Goal: Task Accomplishment & Management: Manage account settings

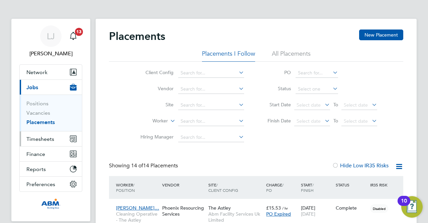
click at [39, 137] on span "Timesheets" at bounding box center [40, 139] width 28 height 6
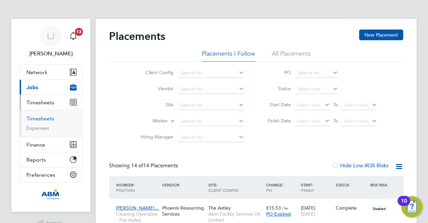
click at [41, 116] on link "Timesheets" at bounding box center [40, 118] width 28 height 6
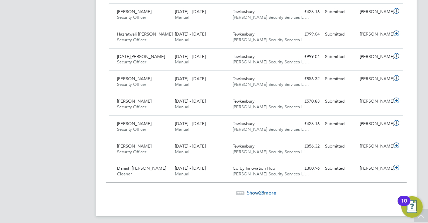
click at [254, 189] on span "Show 28 more" at bounding box center [261, 192] width 29 height 6
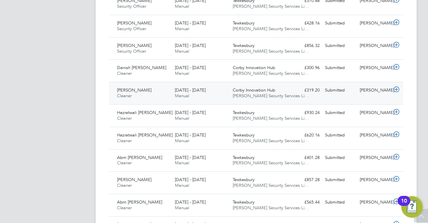
click at [268, 87] on span "Corby Innovation Hub" at bounding box center [254, 90] width 43 height 6
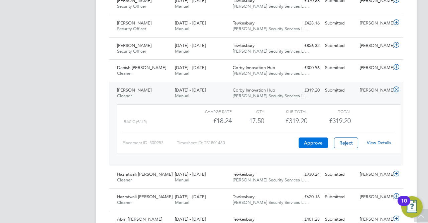
click at [312, 138] on button "Approve" at bounding box center [313, 142] width 29 height 11
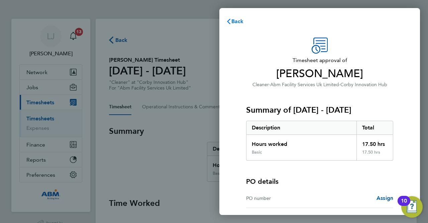
click at [238, 22] on span "Back" at bounding box center [238, 21] width 12 height 6
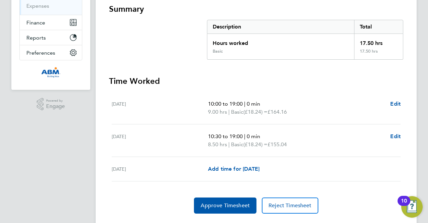
scroll to position [138, 0]
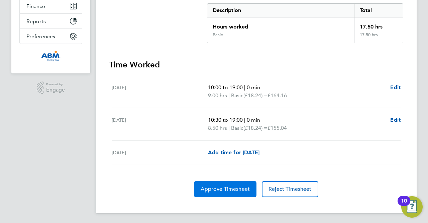
click at [236, 190] on span "Approve Timesheet" at bounding box center [225, 188] width 49 height 7
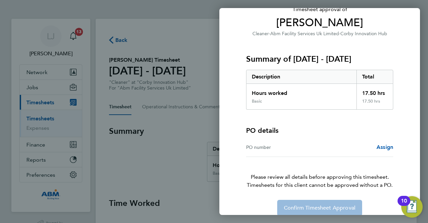
scroll to position [59, 0]
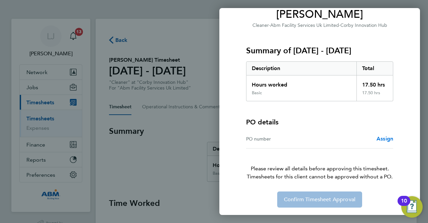
click at [386, 136] on span "Assign" at bounding box center [385, 138] width 17 height 6
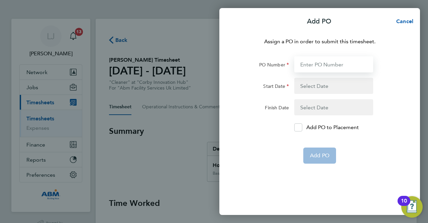
click at [312, 63] on input "PO Number" at bounding box center [334, 64] width 79 height 16
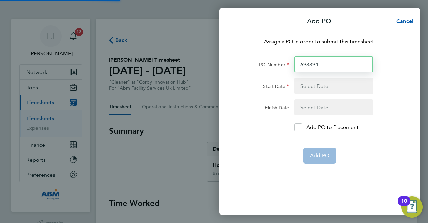
type input "693394"
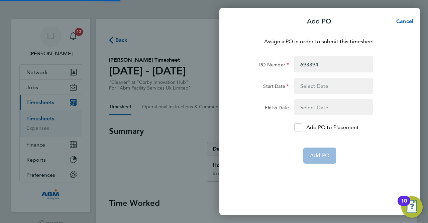
click at [315, 85] on button "button" at bounding box center [334, 86] width 79 height 16
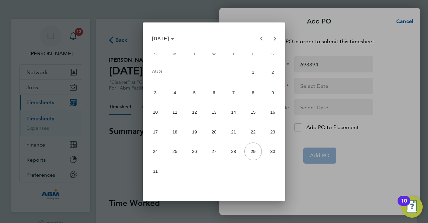
click at [279, 14] on div at bounding box center [214, 111] width 428 height 223
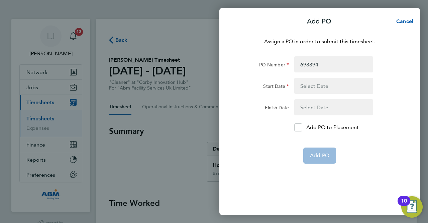
click at [314, 83] on button "button" at bounding box center [334, 86] width 79 height 16
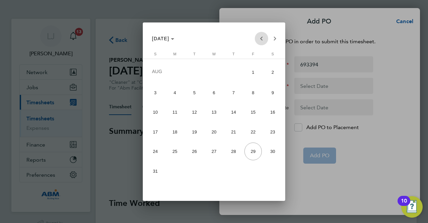
click at [262, 36] on span "Previous month" at bounding box center [261, 38] width 13 height 13
click at [272, 36] on span "Next month" at bounding box center [274, 38] width 13 height 13
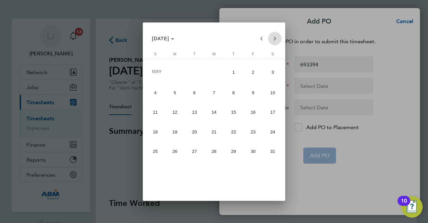
click at [272, 36] on span "Next month" at bounding box center [274, 38] width 13 height 13
click at [272, 109] on span "12" at bounding box center [273, 110] width 18 height 18
type input "12 Jul 25"
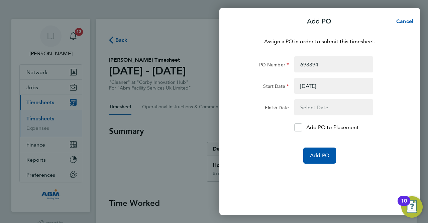
click at [307, 107] on button "button" at bounding box center [334, 107] width 79 height 16
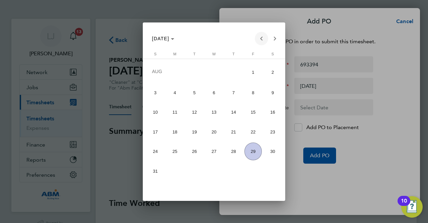
click at [262, 38] on span "Previous month" at bounding box center [261, 38] width 13 height 13
click at [259, 129] on span "18" at bounding box center [254, 130] width 18 height 18
type input "18 Jul 25"
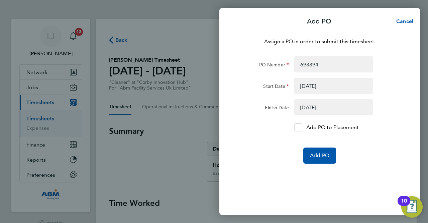
click at [299, 127] on icon at bounding box center [298, 127] width 5 height 4
click at [301, 127] on input "Add PO to Placement" at bounding box center [301, 127] width 0 height 0
click at [329, 157] on span "Add PO" at bounding box center [319, 155] width 19 height 7
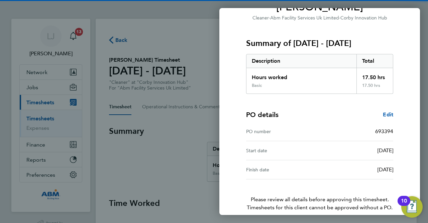
scroll to position [97, 0]
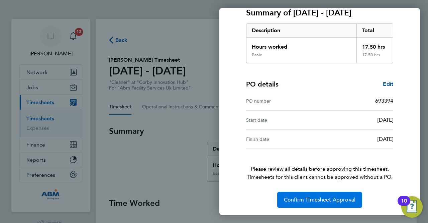
click at [328, 197] on span "Confirm Timesheet Approval" at bounding box center [320, 199] width 72 height 7
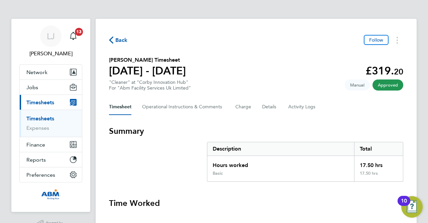
click at [120, 39] on span "Back" at bounding box center [121, 40] width 12 height 8
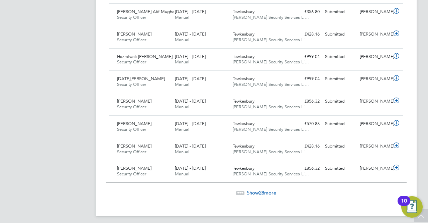
click at [259, 189] on span "28" at bounding box center [261, 192] width 5 height 6
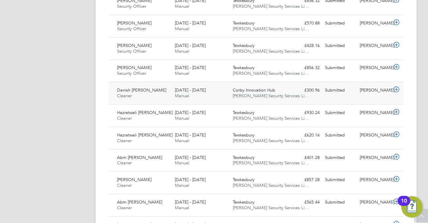
click at [262, 87] on span "Corby Innovation Hub" at bounding box center [254, 90] width 43 height 6
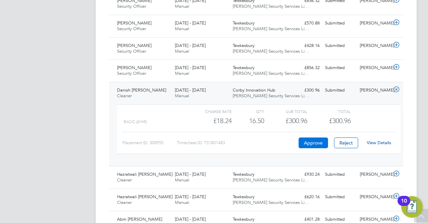
click at [323, 139] on button "Approve" at bounding box center [313, 142] width 29 height 11
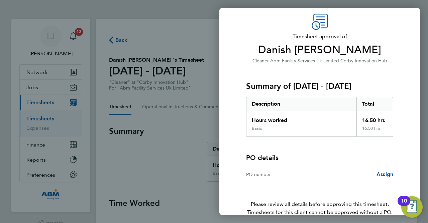
scroll to position [59, 0]
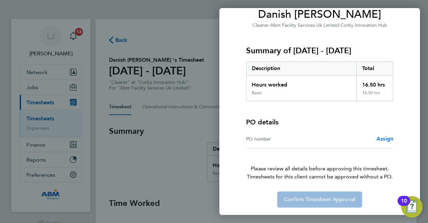
click at [384, 135] on link "Assign" at bounding box center [385, 139] width 17 height 8
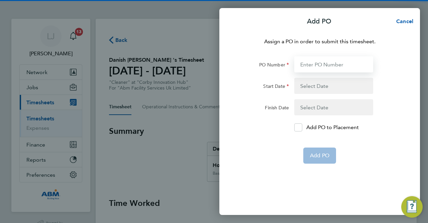
click at [321, 58] on input "PO Number" at bounding box center [334, 64] width 79 height 16
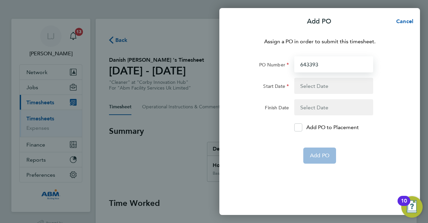
type input "643393"
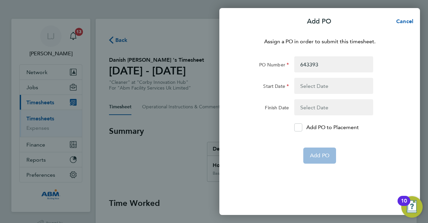
click at [319, 88] on button "button" at bounding box center [334, 86] width 79 height 16
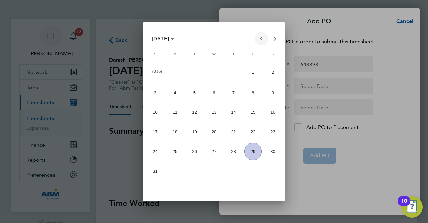
click at [262, 40] on span "Previous month" at bounding box center [261, 38] width 13 height 13
click at [275, 111] on span "12" at bounding box center [273, 110] width 18 height 18
type input "12 Jul 25"
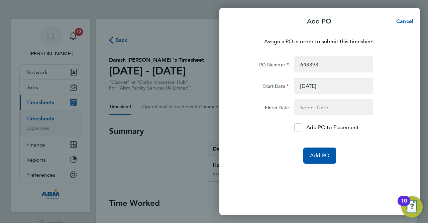
click at [312, 107] on button "button" at bounding box center [334, 107] width 79 height 16
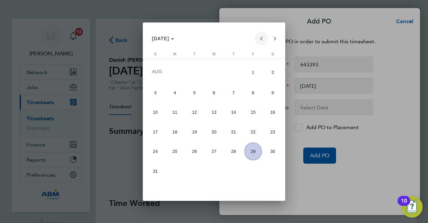
click at [259, 35] on span "Previous month" at bounding box center [261, 38] width 13 height 13
click at [256, 130] on span "18" at bounding box center [254, 130] width 18 height 18
type input "18 Jul 25"
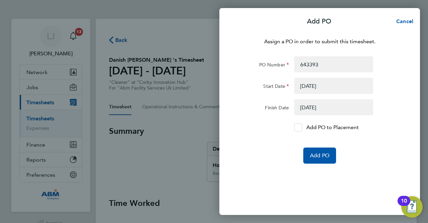
click at [301, 128] on div at bounding box center [299, 127] width 8 height 8
click at [301, 127] on input "Add PO to Placement" at bounding box center [301, 127] width 0 height 0
click at [320, 153] on span "Add PO" at bounding box center [319, 155] width 19 height 7
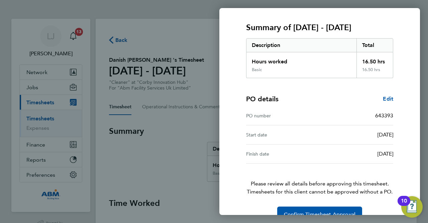
scroll to position [97, 0]
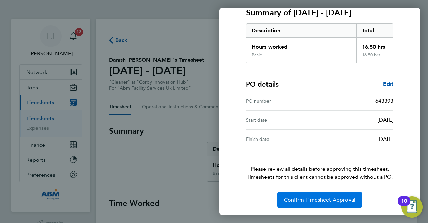
click at [329, 197] on span "Confirm Timesheet Approval" at bounding box center [320, 199] width 72 height 7
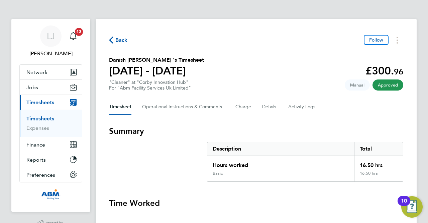
click at [118, 42] on span "Back" at bounding box center [121, 40] width 12 height 8
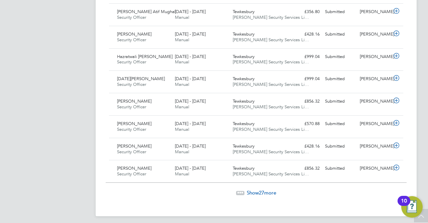
click at [263, 190] on span "27" at bounding box center [261, 192] width 5 height 6
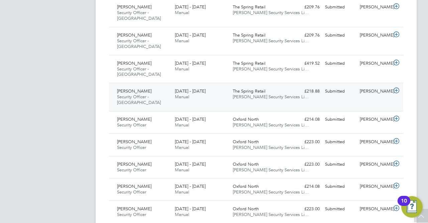
click at [280, 94] on span "[PERSON_NAME] Security Services Li…" at bounding box center [271, 97] width 76 height 6
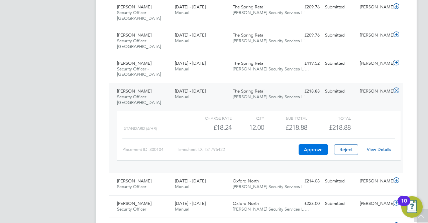
click at [322, 144] on button "Approve" at bounding box center [313, 149] width 29 height 11
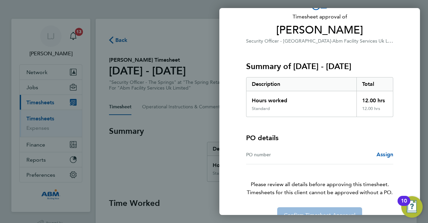
scroll to position [59, 0]
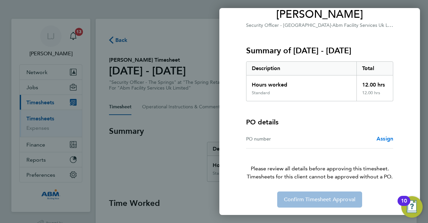
click at [386, 138] on span "Assign" at bounding box center [385, 138] width 17 height 6
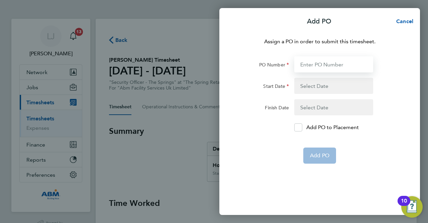
click at [318, 63] on input "PO Number" at bounding box center [334, 64] width 79 height 16
type input "643338"
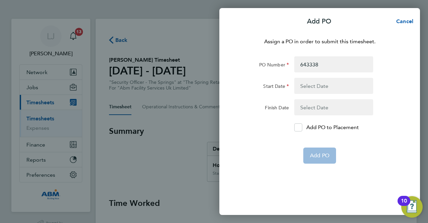
click at [306, 81] on button "button" at bounding box center [334, 86] width 79 height 16
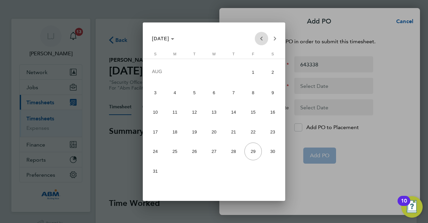
click at [262, 38] on span "Previous month" at bounding box center [261, 38] width 13 height 13
click at [267, 113] on span "17" at bounding box center [273, 112] width 18 height 18
type input "[DATE]"
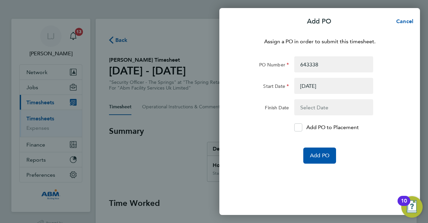
click at [314, 110] on button "button" at bounding box center [334, 107] width 79 height 16
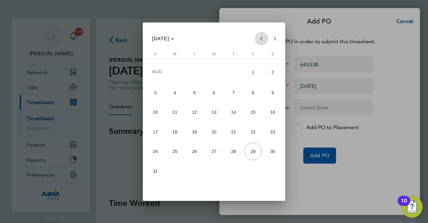
click at [263, 39] on span "Previous month" at bounding box center [261, 38] width 13 height 13
click at [250, 133] on span "23" at bounding box center [254, 132] width 18 height 18
type input "23 May 25"
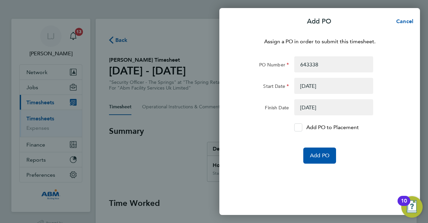
click at [302, 130] on div at bounding box center [299, 127] width 8 height 8
click at [301, 127] on input "Add PO to Placement" at bounding box center [301, 127] width 0 height 0
click at [321, 156] on span "Add PO" at bounding box center [319, 155] width 19 height 7
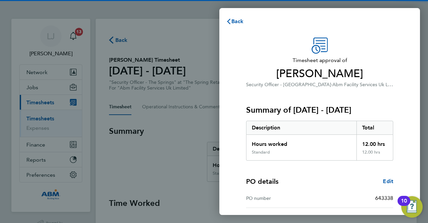
scroll to position [97, 0]
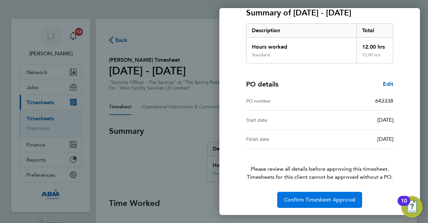
click at [326, 196] on span "Confirm Timesheet Approval" at bounding box center [320, 199] width 72 height 7
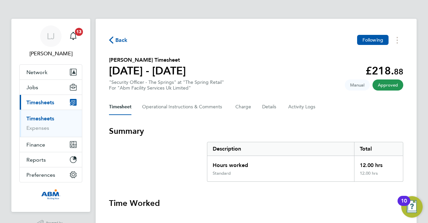
click at [121, 40] on span "Back" at bounding box center [121, 40] width 12 height 8
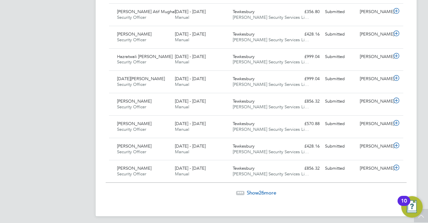
click at [258, 189] on span "Show 26 more" at bounding box center [261, 192] width 29 height 6
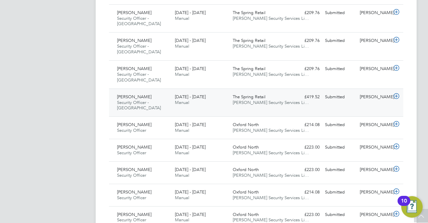
click at [271, 99] on span "[PERSON_NAME] Security Services Li…" at bounding box center [271, 102] width 76 height 6
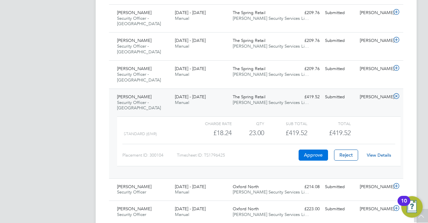
click at [316, 149] on button "Approve" at bounding box center [313, 154] width 29 height 11
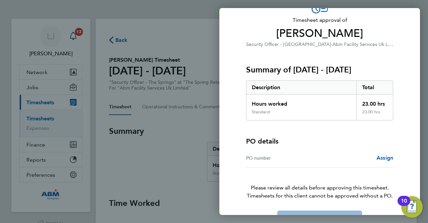
scroll to position [59, 0]
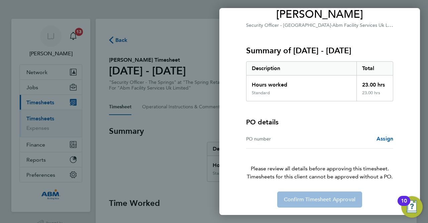
click at [384, 133] on div "PO number Assign" at bounding box center [319, 138] width 147 height 19
click at [385, 138] on span "Assign" at bounding box center [385, 138] width 17 height 6
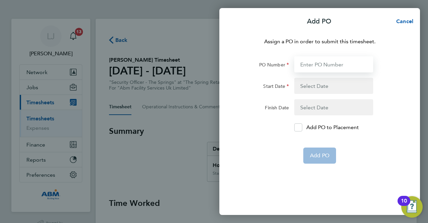
drag, startPoint x: 328, startPoint y: 64, endPoint x: 329, endPoint y: 61, distance: 3.6
click at [328, 64] on input "PO Number" at bounding box center [334, 64] width 79 height 16
type input "643339"
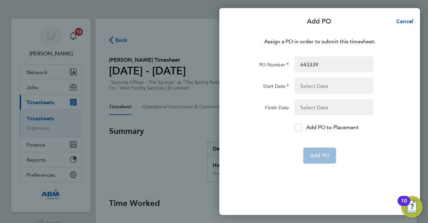
click at [329, 84] on button "button" at bounding box center [334, 86] width 79 height 16
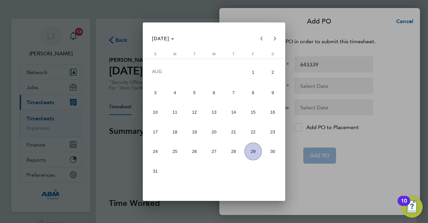
click at [303, 28] on div at bounding box center [214, 111] width 428 height 223
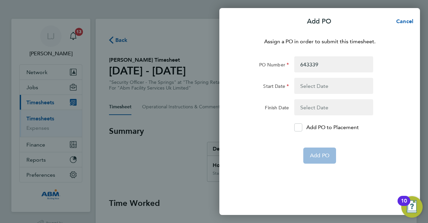
click at [325, 84] on button "button" at bounding box center [334, 86] width 79 height 16
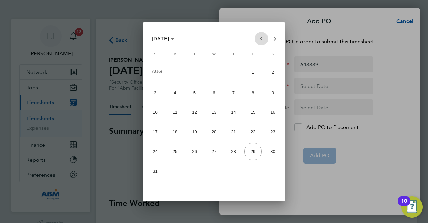
click at [260, 40] on span "Previous month" at bounding box center [261, 38] width 13 height 13
click at [261, 40] on span "Previous month" at bounding box center [261, 38] width 13 height 13
click at [273, 131] on span "24" at bounding box center [273, 132] width 18 height 18
type input "24 May 25"
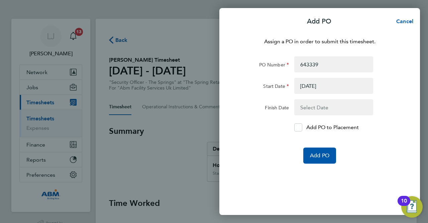
click at [315, 106] on button "button" at bounding box center [334, 107] width 79 height 16
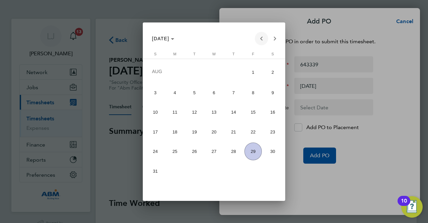
click at [260, 37] on span "Previous month" at bounding box center [261, 38] width 13 height 13
click at [250, 149] on span "30" at bounding box center [254, 151] width 18 height 18
type input "30 May 25"
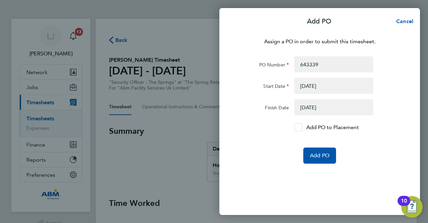
click at [299, 130] on div at bounding box center [299, 127] width 8 height 8
click at [301, 127] on input "Add PO to Placement" at bounding box center [301, 127] width 0 height 0
click at [319, 159] on button "Add PO" at bounding box center [320, 155] width 33 height 16
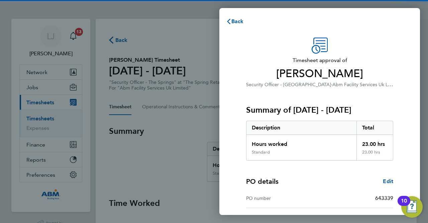
scroll to position [97, 0]
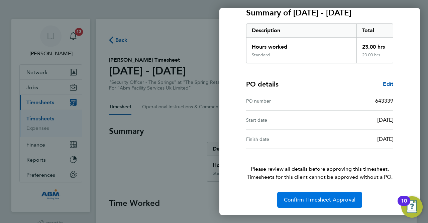
click at [329, 197] on span "Confirm Timesheet Approval" at bounding box center [320, 199] width 72 height 7
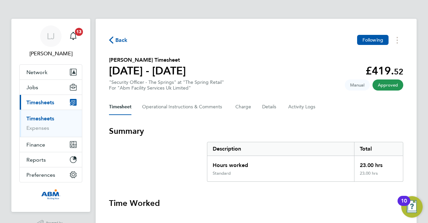
click at [118, 42] on span "Back" at bounding box center [121, 40] width 12 height 8
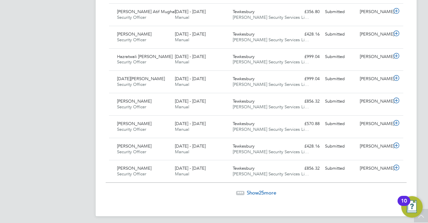
click at [271, 189] on span "Show 25 more" at bounding box center [261, 192] width 29 height 6
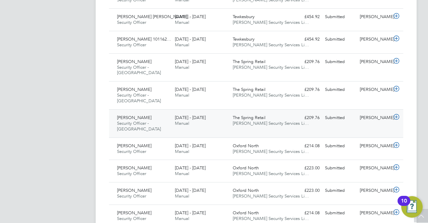
click at [268, 120] on span "Wills Security Services Li…" at bounding box center [271, 123] width 76 height 6
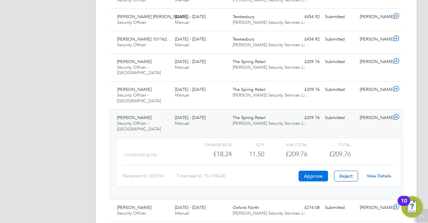
click at [309, 170] on button "Approve" at bounding box center [313, 175] width 29 height 11
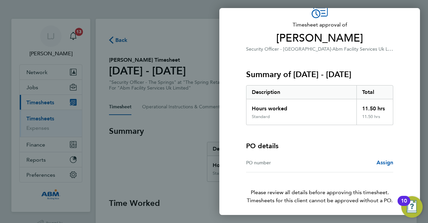
scroll to position [59, 0]
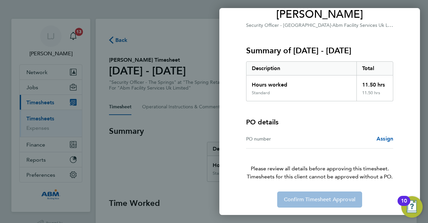
click at [207, 48] on div "Back Timesheet approval of [PERSON_NAME] Security Officer - [GEOGRAPHIC_DATA] ·…" at bounding box center [214, 111] width 428 height 223
click at [381, 138] on span "Assign" at bounding box center [385, 138] width 17 height 6
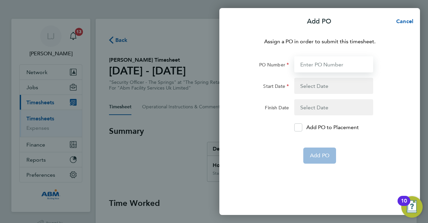
click at [338, 65] on input "PO Number" at bounding box center [334, 64] width 79 height 16
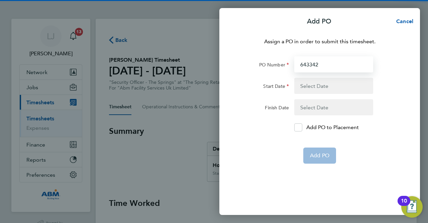
type input "643342"
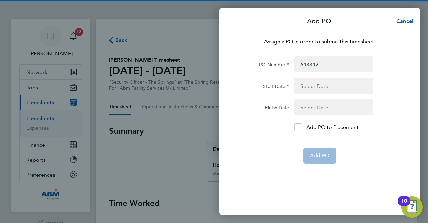
click at [331, 82] on button "button" at bounding box center [334, 86] width 79 height 16
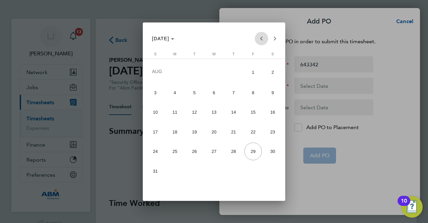
click at [262, 38] on span "Previous month" at bounding box center [261, 38] width 13 height 13
click at [273, 151] on span "31" at bounding box center [273, 151] width 18 height 18
type input "31 May 25"
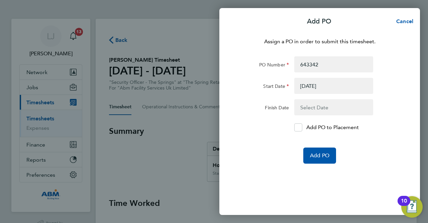
click at [328, 109] on button "button" at bounding box center [334, 107] width 79 height 16
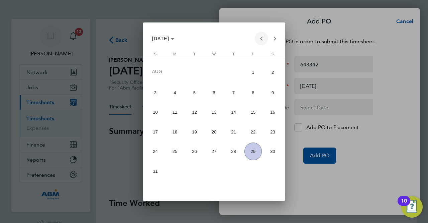
click at [261, 36] on span "Previous month" at bounding box center [261, 38] width 13 height 13
click at [253, 91] on span "6" at bounding box center [254, 91] width 18 height 18
type input "06 Jun 25"
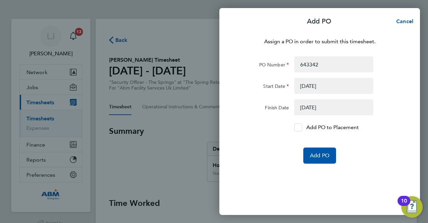
click at [300, 127] on icon at bounding box center [298, 127] width 5 height 4
click at [301, 127] on input "Add PO to Placement" at bounding box center [301, 127] width 0 height 0
click at [331, 166] on div "Assign a PO in order to submit this timesheet. PO Number 643342 Start Date 31 M…" at bounding box center [320, 121] width 201 height 185
click at [327, 158] on span "Add PO" at bounding box center [319, 155] width 19 height 7
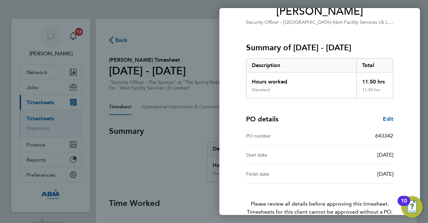
scroll to position [97, 0]
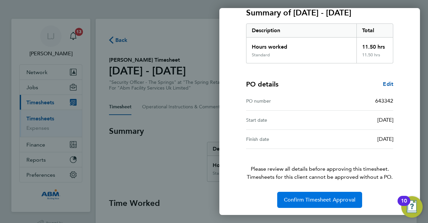
click at [330, 199] on span "Confirm Timesheet Approval" at bounding box center [320, 199] width 72 height 7
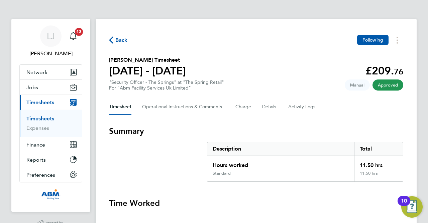
click at [121, 40] on span "Back" at bounding box center [121, 40] width 12 height 8
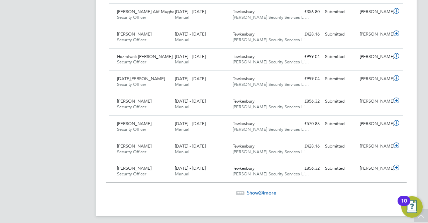
click at [248, 189] on span "Show 24 more" at bounding box center [261, 192] width 29 height 6
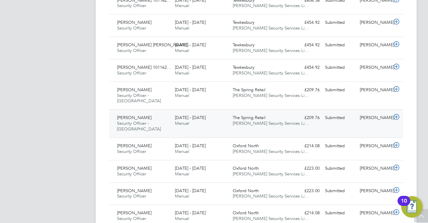
click at [294, 117] on div "£209.76 Submitted" at bounding box center [305, 117] width 35 height 11
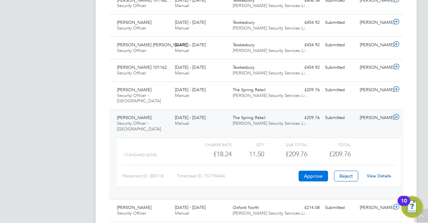
click at [308, 170] on button "Approve" at bounding box center [313, 175] width 29 height 11
click at [266, 92] on span "[PERSON_NAME] Security Services Li…" at bounding box center [271, 95] width 76 height 6
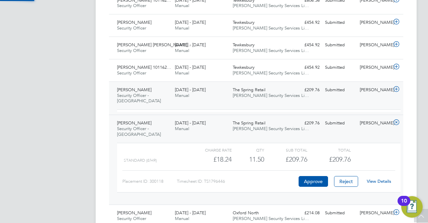
scroll to position [11, 65]
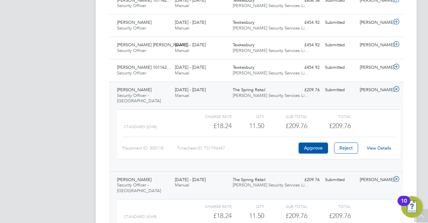
click at [379, 145] on link "View Details" at bounding box center [379, 148] width 24 height 6
click at [273, 92] on span "[PERSON_NAME] Security Services Li…" at bounding box center [271, 95] width 76 height 6
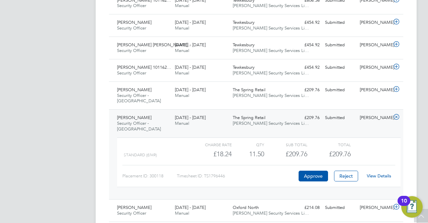
click at [262, 120] on span "[PERSON_NAME] Security Services Li…" at bounding box center [271, 123] width 76 height 6
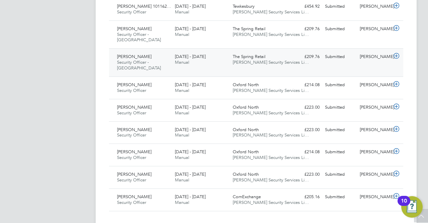
scroll to position [1237, 0]
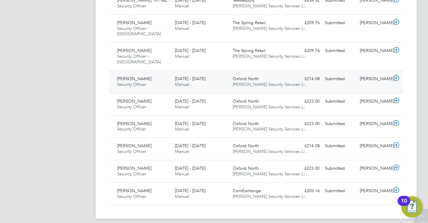
click at [286, 74] on div "Oxford North [PERSON_NAME] Security Services Li…" at bounding box center [259, 81] width 58 height 17
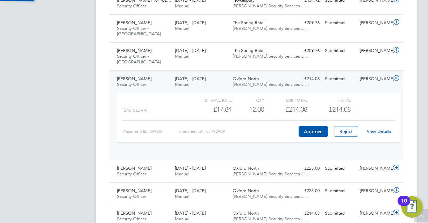
scroll to position [11, 65]
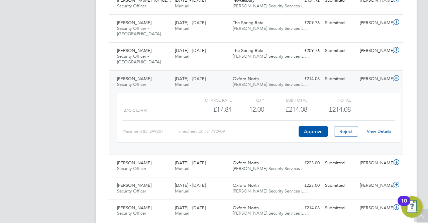
click at [382, 128] on link "View Details" at bounding box center [379, 131] width 24 height 6
click at [265, 48] on span "The Spring Retail" at bounding box center [249, 51] width 33 height 6
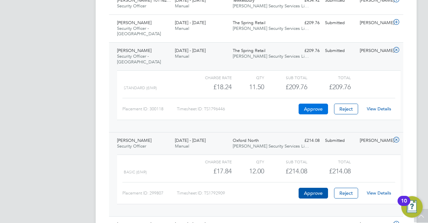
click at [311, 106] on button "Approve" at bounding box center [313, 108] width 29 height 11
click at [309, 103] on button "Approve" at bounding box center [313, 108] width 29 height 11
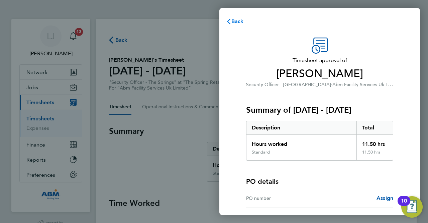
click at [238, 21] on span "Back" at bounding box center [238, 21] width 12 height 6
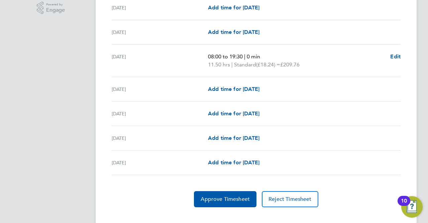
scroll to position [228, 0]
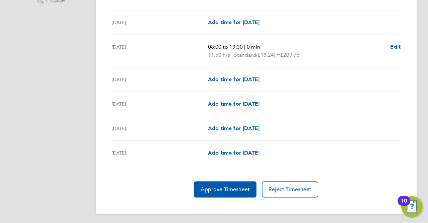
drag, startPoint x: 112, startPoint y: 45, endPoint x: 284, endPoint y: 54, distance: 171.6
click at [307, 53] on div "[DATE] 08:00 to 19:30 | 0 min 11.50 hrs | Standard (£18.24) = £209.76 Edit" at bounding box center [256, 51] width 289 height 32
copy div "[DATE] 08:00 to 19:30 | 0 min 11.50 hrs | Standard (£18.24) = £209.76"
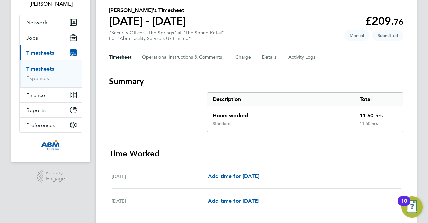
scroll to position [27, 0]
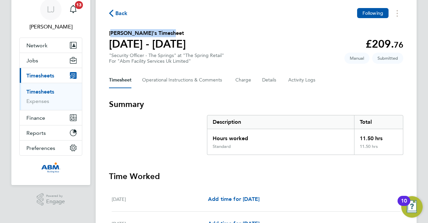
drag, startPoint x: 110, startPoint y: 33, endPoint x: 174, endPoint y: 33, distance: 64.3
click at [174, 33] on h2 "[PERSON_NAME]'s Timesheet" at bounding box center [147, 33] width 77 height 8
copy h2 "[PERSON_NAME]"
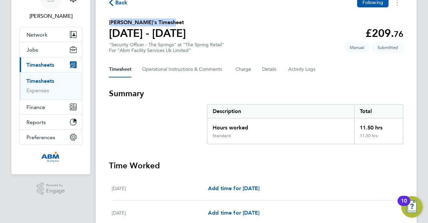
scroll to position [0, 0]
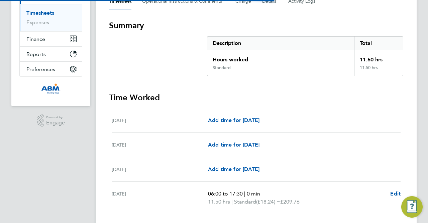
scroll to position [167, 0]
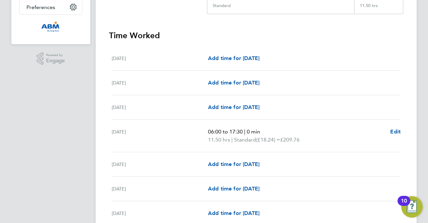
click at [112, 130] on div "Tue 03 Jun" at bounding box center [160, 136] width 96 height 16
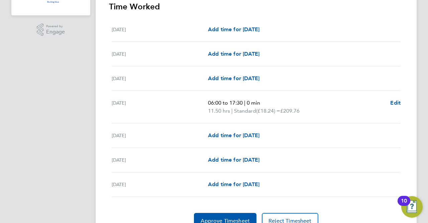
scroll to position [161, 0]
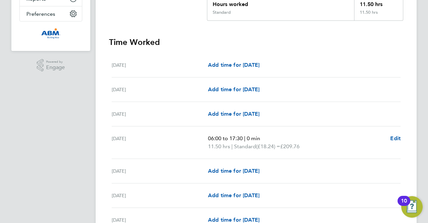
drag, startPoint x: 112, startPoint y: 136, endPoint x: 305, endPoint y: 144, distance: 192.3
click at [307, 144] on div "Tue 03 Jun 06:00 to 17:30 | 0 min 11.50 hrs | Standard (£18.24) = £209.76 Edit" at bounding box center [256, 142] width 289 height 32
copy div "Tue 03 Jun 06:00 to 17:30 | 0 min 11.50 hrs | Standard (£18.24) = £209.76"
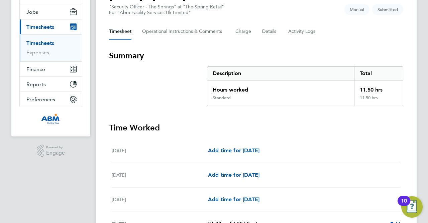
scroll to position [0, 0]
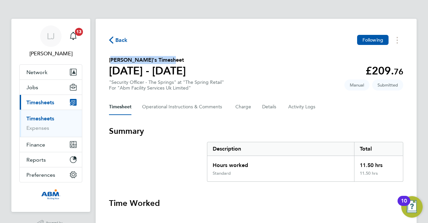
drag, startPoint x: 109, startPoint y: 59, endPoint x: 174, endPoint y: 60, distance: 64.9
click at [174, 60] on h2 "Muhammad Mamoon Bilal's Timesheet" at bounding box center [147, 60] width 77 height 8
copy h2 "Muhammad Mamoon Bilal"
drag, startPoint x: 110, startPoint y: 59, endPoint x: 130, endPoint y: 60, distance: 20.1
click at [130, 60] on h2 "[PERSON_NAME] 's Timesheet" at bounding box center [147, 60] width 77 height 8
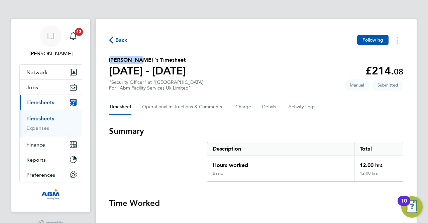
copy h2 "[PERSON_NAME]"
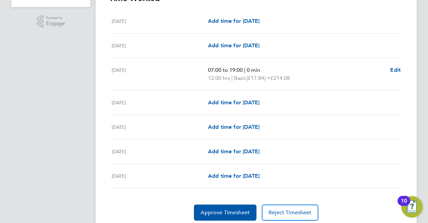
scroll to position [194, 0]
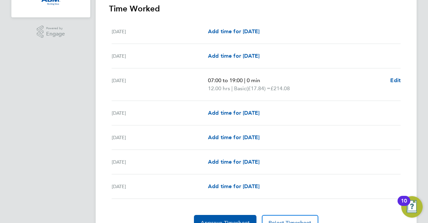
drag, startPoint x: 112, startPoint y: 79, endPoint x: 290, endPoint y: 90, distance: 178.4
click at [303, 87] on div "[DATE] 07:00 to 19:00 | 0 min 12.00 hrs | Basic (£17.84) = £214.08 Edit" at bounding box center [256, 84] width 289 height 32
copy div "[DATE] 07:00 to 19:00 | 0 min 12.00 hrs | Basic (£17.84) = £214.08"
click at [398, 78] on span "Edit" at bounding box center [396, 80] width 10 height 6
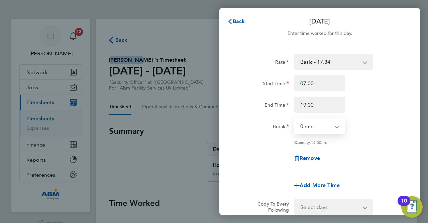
click at [316, 124] on select "0 min 15 min 30 min 45 min 60 min 75 min 90 min" at bounding box center [316, 125] width 42 height 15
select select "30"
click at [295, 118] on select "0 min 15 min 30 min 45 min 60 min 75 min 90 min" at bounding box center [316, 125] width 42 height 15
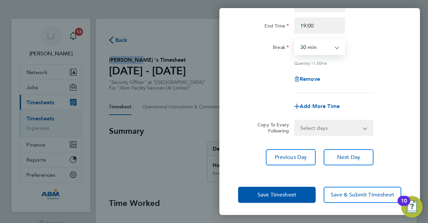
scroll to position [80, 0]
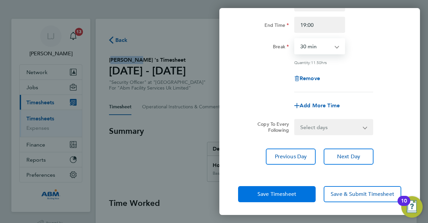
click at [296, 194] on span "Save Timesheet" at bounding box center [277, 193] width 39 height 7
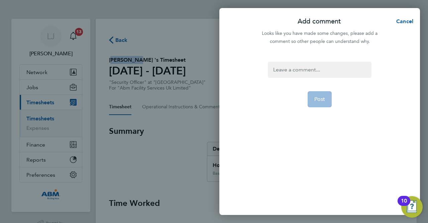
click at [316, 66] on div at bounding box center [319, 70] width 103 height 16
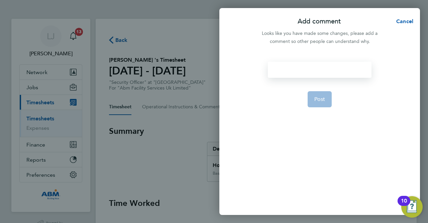
click at [312, 68] on div at bounding box center [319, 70] width 103 height 16
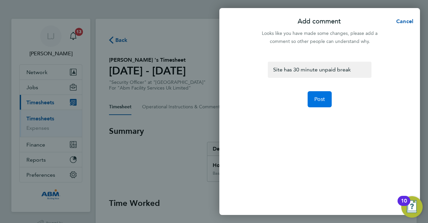
click at [322, 98] on span "Post" at bounding box center [320, 99] width 11 height 7
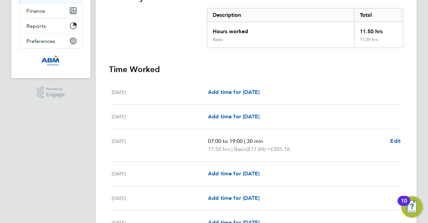
scroll to position [134, 0]
drag, startPoint x: 111, startPoint y: 140, endPoint x: 290, endPoint y: 148, distance: 179.2
click at [297, 146] on ul "Sat 28 Jun Add time for Sat 28 Jun Add time for Sat 28 Jun Sun 29 Jun Add time …" at bounding box center [256, 169] width 295 height 179
click at [128, 138] on div "Mon 30 Jun" at bounding box center [160, 145] width 96 height 16
click at [151, 137] on div "Mon 30 Jun" at bounding box center [160, 145] width 96 height 16
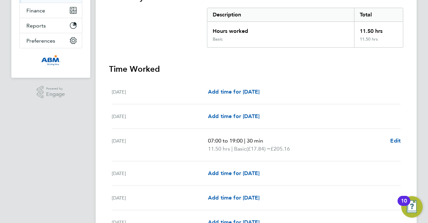
click at [147, 150] on div "Mon 30 Jun" at bounding box center [160, 145] width 96 height 16
drag, startPoint x: 112, startPoint y: 139, endPoint x: 296, endPoint y: 146, distance: 183.2
click at [296, 146] on div "Mon 30 Jun 07:00 to 19:00 | 30 min 11.50 hrs | Basic (£17.84) = £205.16 Edit" at bounding box center [256, 145] width 289 height 32
copy div "Mon 30 Jun 07:00 to 19:00 | 30 min 11.50 hrs | Basic (£17.84) = £205.16"
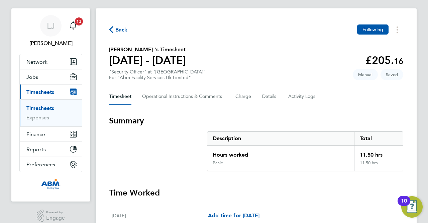
scroll to position [0, 0]
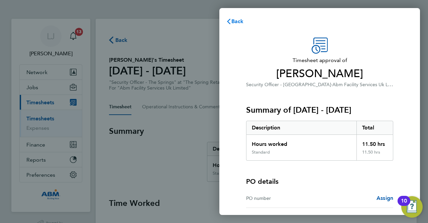
click at [235, 21] on span "Back" at bounding box center [238, 21] width 12 height 6
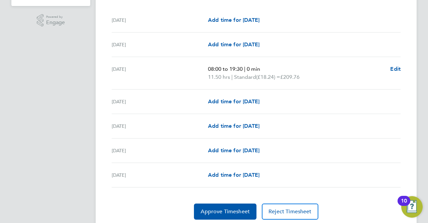
scroll to position [228, 0]
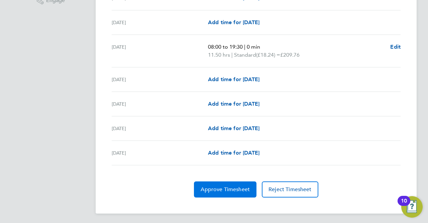
click at [233, 183] on button "Approve Timesheet" at bounding box center [225, 189] width 63 height 16
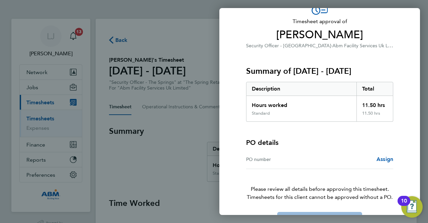
scroll to position [59, 0]
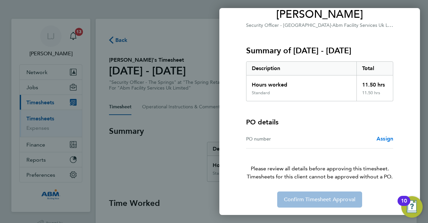
click at [389, 137] on span "Assign" at bounding box center [385, 138] width 17 height 6
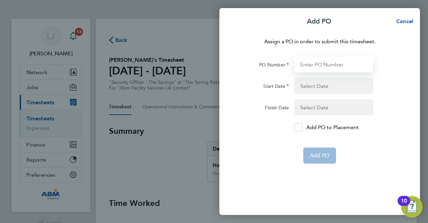
drag, startPoint x: 326, startPoint y: 65, endPoint x: 325, endPoint y: 61, distance: 4.4
click at [326, 65] on input "PO Number" at bounding box center [334, 64] width 79 height 16
paste input "643409"
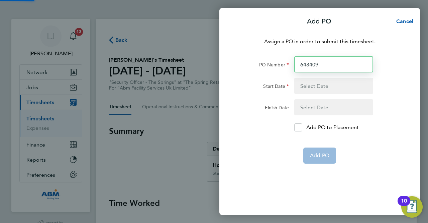
type input "643409"
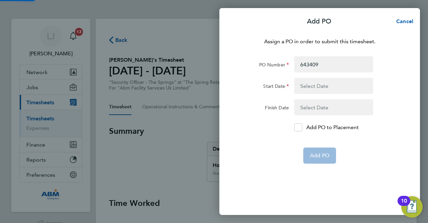
click at [316, 83] on button "button" at bounding box center [334, 86] width 79 height 16
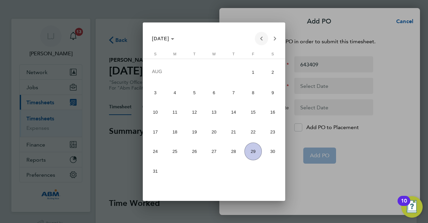
click at [261, 38] on span "Previous month" at bounding box center [261, 38] width 13 height 13
click at [273, 134] on span "24" at bounding box center [273, 132] width 18 height 18
type input "24 May 25"
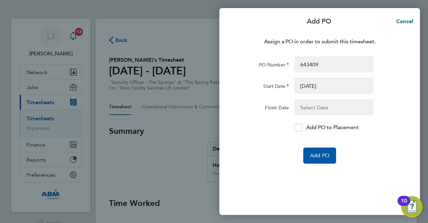
click at [312, 106] on button "button" at bounding box center [334, 107] width 79 height 16
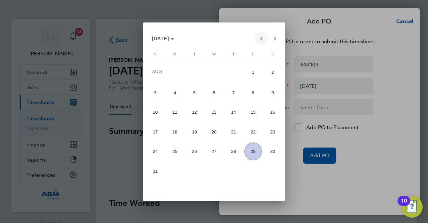
click at [261, 42] on span "Previous month" at bounding box center [261, 38] width 13 height 13
click at [253, 152] on span "30" at bounding box center [254, 151] width 18 height 18
type input "30 May 25"
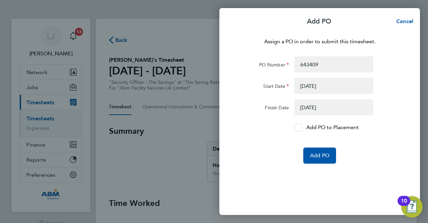
click at [295, 127] on div at bounding box center [299, 127] width 8 height 8
click at [301, 127] on input "Add PO to Placement" at bounding box center [301, 127] width 0 height 0
click at [319, 156] on span "Add PO" at bounding box center [319, 155] width 19 height 7
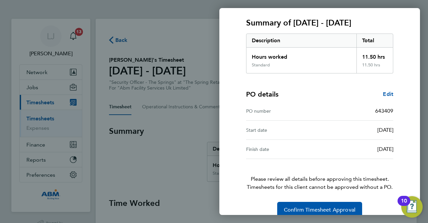
scroll to position [97, 0]
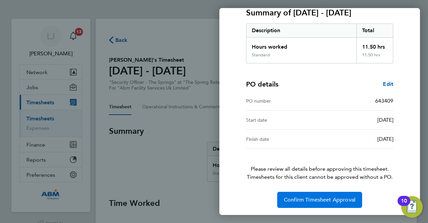
click at [331, 196] on span "Confirm Timesheet Approval" at bounding box center [320, 199] width 72 height 7
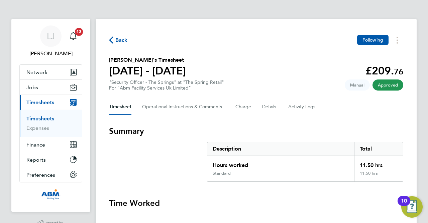
click at [123, 39] on span "Back" at bounding box center [121, 40] width 12 height 8
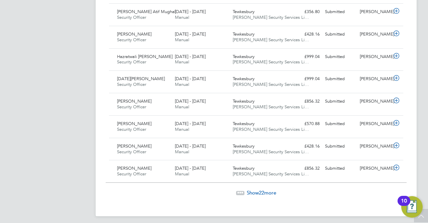
click at [257, 189] on span "Show 22 more" at bounding box center [261, 192] width 29 height 6
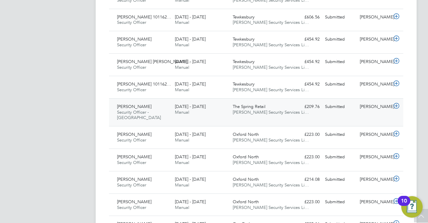
click at [283, 109] on span "[PERSON_NAME] Security Services Li…" at bounding box center [271, 112] width 76 height 6
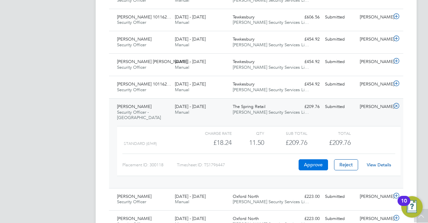
click at [319, 159] on button "Approve" at bounding box center [313, 164] width 29 height 11
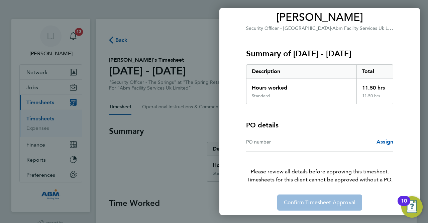
scroll to position [59, 0]
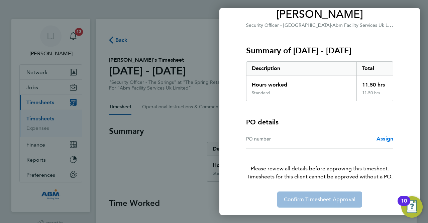
click at [383, 138] on span "Assign" at bounding box center [385, 138] width 17 height 6
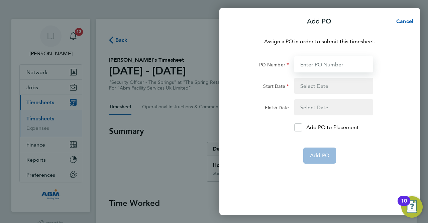
click at [321, 62] on input "PO Number" at bounding box center [334, 64] width 79 height 16
type input "643408"
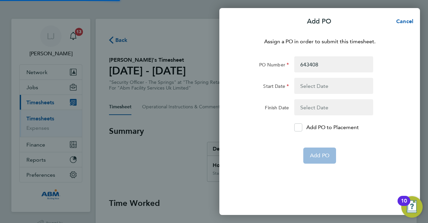
click at [324, 87] on button "button" at bounding box center [334, 86] width 79 height 16
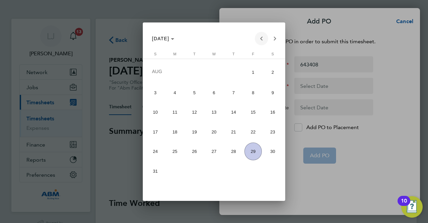
click at [261, 39] on span "Previous month" at bounding box center [261, 38] width 13 height 13
click at [271, 152] on span "31" at bounding box center [273, 151] width 18 height 18
type input "31 May 25"
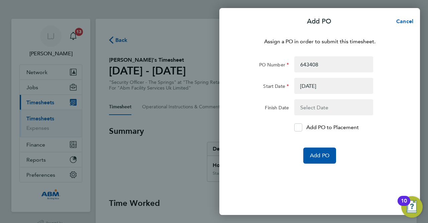
click at [325, 106] on button "button" at bounding box center [334, 107] width 79 height 16
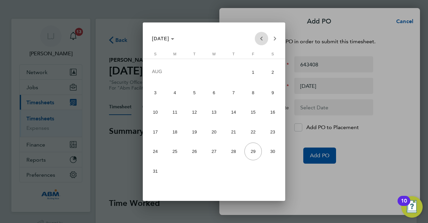
click at [262, 39] on span "Previous month" at bounding box center [261, 38] width 13 height 13
click at [249, 90] on span "6" at bounding box center [254, 91] width 18 height 18
type input "06 Jun 25"
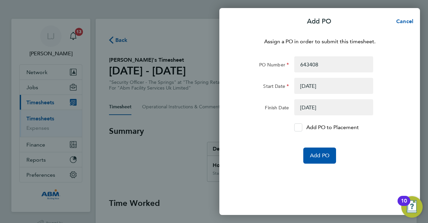
click at [300, 125] on icon at bounding box center [298, 127] width 5 height 4
click at [301, 127] on input "Add PO to Placement" at bounding box center [301, 127] width 0 height 0
click at [323, 161] on button "Add PO" at bounding box center [320, 155] width 33 height 16
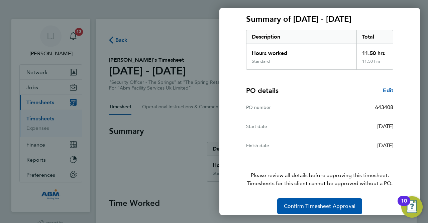
scroll to position [97, 0]
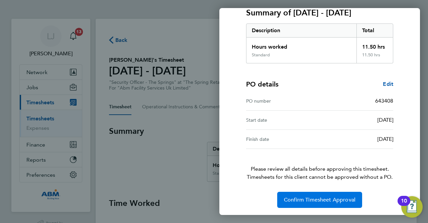
click at [322, 198] on span "Confirm Timesheet Approval" at bounding box center [320, 199] width 72 height 7
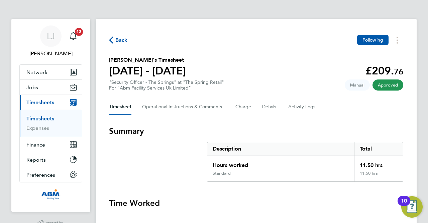
click at [118, 39] on span "Back" at bounding box center [121, 40] width 12 height 8
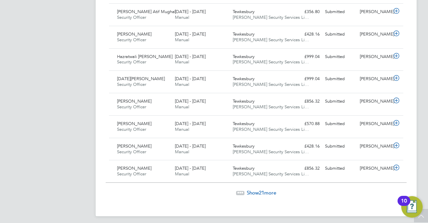
click at [254, 189] on span "Show 21 more" at bounding box center [261, 192] width 29 height 6
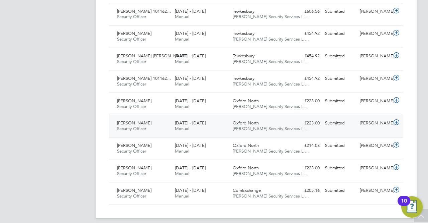
click at [212, 121] on div "21 - 27 Jun 2025 Manual" at bounding box center [201, 125] width 58 height 17
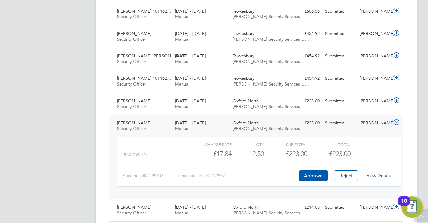
click at [378, 172] on link "View Details" at bounding box center [379, 175] width 24 height 6
click at [273, 117] on div "Oxford North Wills Security Services Li…" at bounding box center [259, 125] width 58 height 17
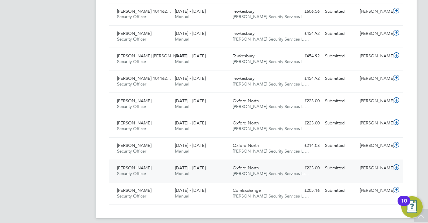
click at [260, 170] on span "[PERSON_NAME] Security Services Li…" at bounding box center [271, 173] width 76 height 6
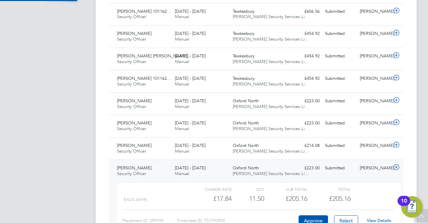
scroll to position [11, 65]
click at [388, 217] on link "View Details" at bounding box center [379, 220] width 24 height 6
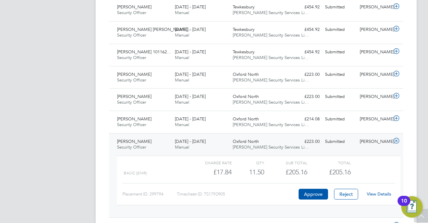
scroll to position [1220, 0]
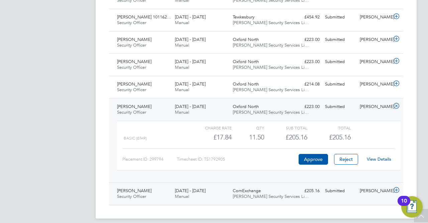
click at [254, 193] on span "[PERSON_NAME] Security Services Li…" at bounding box center [271, 196] width 76 height 6
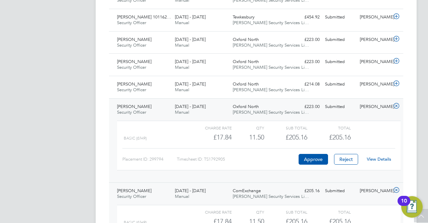
scroll to position [1282, 0]
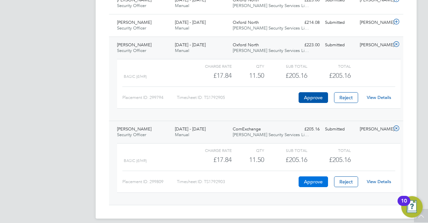
click at [313, 176] on button "Approve" at bounding box center [313, 181] width 29 height 11
click at [268, 123] on div "CornExchange Wills Security Services Li…" at bounding box center [259, 131] width 58 height 17
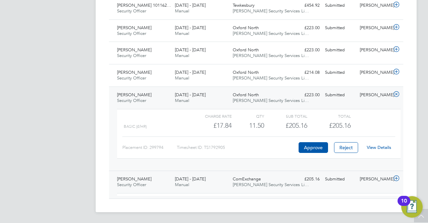
scroll to position [1220, 0]
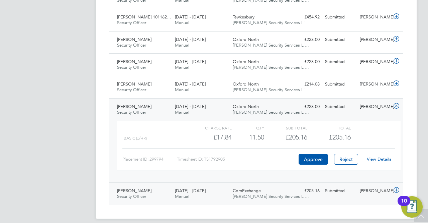
click at [287, 185] on div "CornExchange Wills Security Services Li…" at bounding box center [259, 193] width 58 height 17
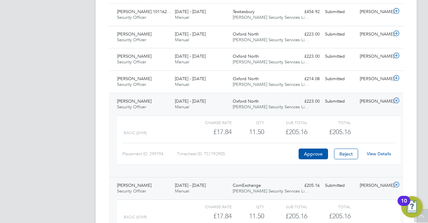
scroll to position [1282, 0]
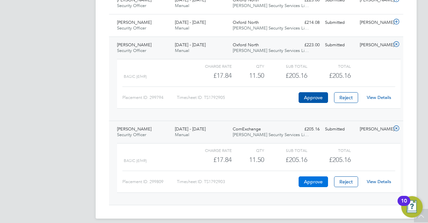
click at [319, 176] on button "Approve" at bounding box center [313, 181] width 29 height 11
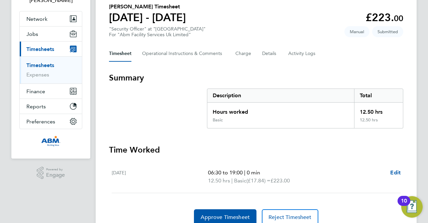
scroll to position [82, 0]
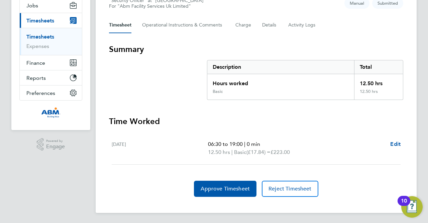
drag, startPoint x: 112, startPoint y: 144, endPoint x: 299, endPoint y: 150, distance: 187.5
click at [299, 150] on div "[DATE] 06:30 to 19:00 | 0 min 12.50 hrs | Basic (£17.84) = £223.00 Edit" at bounding box center [256, 148] width 289 height 32
drag, startPoint x: 293, startPoint y: 151, endPoint x: 319, endPoint y: 128, distance: 34.6
click at [319, 128] on section "Time Worked [DATE] 06:30 to 19:00 | 0 min 12.50 hrs | Basic (£17.84) = £223.00 …" at bounding box center [256, 156] width 295 height 81
click at [399, 142] on span "Edit" at bounding box center [396, 144] width 10 height 6
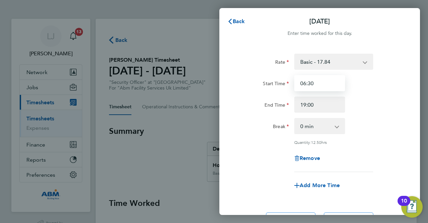
drag, startPoint x: 317, startPoint y: 83, endPoint x: 299, endPoint y: 82, distance: 18.4
click at [299, 82] on input "06:30" at bounding box center [320, 83] width 51 height 16
type input "07:00"
click at [377, 104] on div "End Time 19:00" at bounding box center [320, 104] width 169 height 16
click at [329, 123] on select "0 min 15 min 30 min 45 min 60 min 75 min 90 min" at bounding box center [316, 125] width 42 height 15
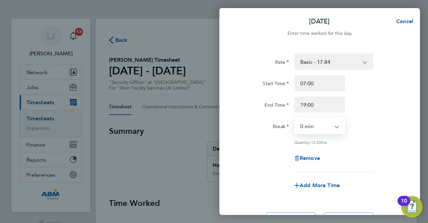
select select "30"
click at [295, 118] on select "0 min 15 min 30 min 45 min 60 min 75 min 90 min" at bounding box center [316, 125] width 42 height 15
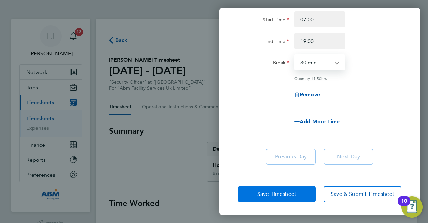
click at [289, 192] on span "Save Timesheet" at bounding box center [277, 193] width 39 height 7
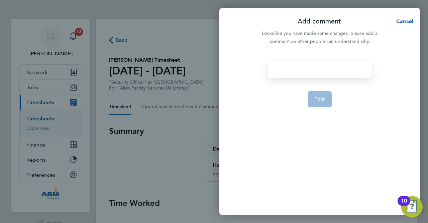
click at [299, 68] on div at bounding box center [319, 70] width 103 height 16
click at [300, 71] on div at bounding box center [319, 70] width 103 height 16
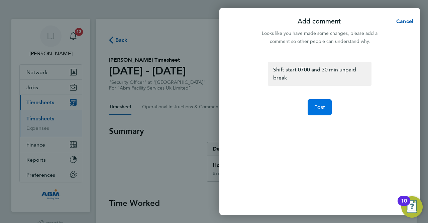
click at [320, 106] on span "Post" at bounding box center [320, 107] width 11 height 7
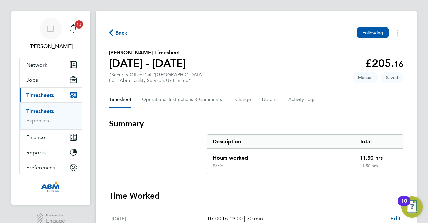
scroll to position [82, 0]
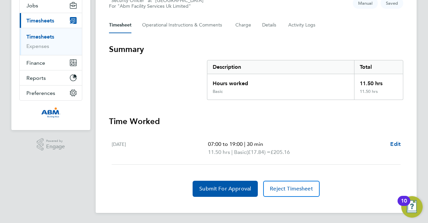
drag, startPoint x: 113, startPoint y: 144, endPoint x: 291, endPoint y: 152, distance: 178.3
click at [297, 151] on div "Fri 27 Jun 07:00 to 19:00 | 30 min 11.50 hrs | Basic (£17.84) = £205.16 Edit" at bounding box center [256, 148] width 289 height 32
copy div "Fri 27 Jun 07:00 to 19:00 | 30 min 11.50 hrs | Basic (£17.84) = £205.16"
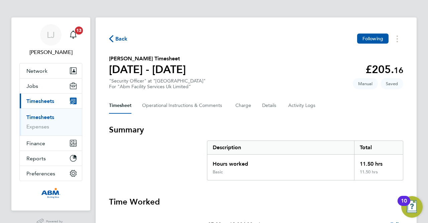
scroll to position [0, 0]
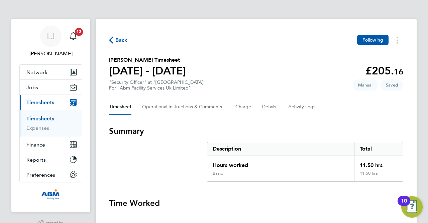
click at [109, 59] on div "Back Following Abdul Ahad's Timesheet 21 - 27 Jun 2025 £205. 16 "Security Offic…" at bounding box center [256, 156] width 321 height 275
drag, startPoint x: 110, startPoint y: 60, endPoint x: 136, endPoint y: 61, distance: 26.1
click at [139, 60] on h2 "Abdul Ahad's Timesheet" at bounding box center [147, 60] width 77 height 8
copy h2 "Abdul Ahad"
click at [126, 40] on span "Back" at bounding box center [121, 40] width 12 height 8
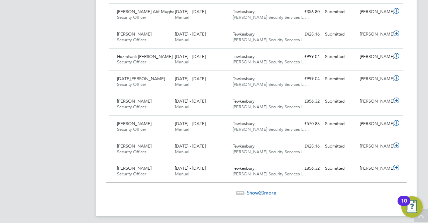
click at [250, 189] on span "Show 20 more" at bounding box center [261, 192] width 29 height 6
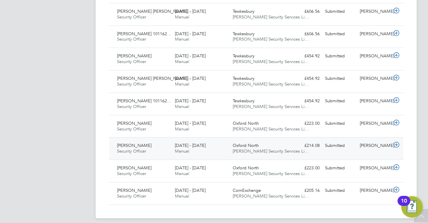
click at [334, 143] on div "Submitted" at bounding box center [340, 145] width 35 height 11
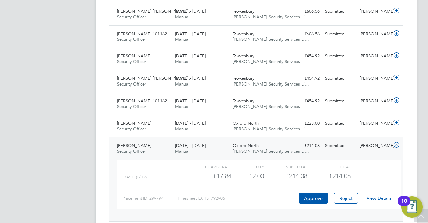
click at [381, 195] on link "View Details" at bounding box center [379, 198] width 24 height 6
click at [276, 141] on div "Oxford North Wills Security Services Li…" at bounding box center [259, 148] width 58 height 17
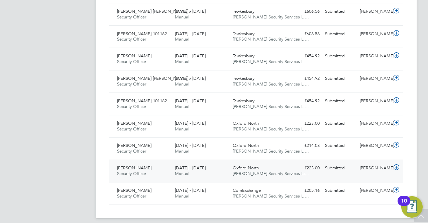
click at [256, 165] on span "Oxford North" at bounding box center [246, 168] width 26 height 6
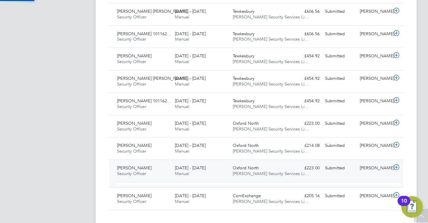
scroll to position [11, 65]
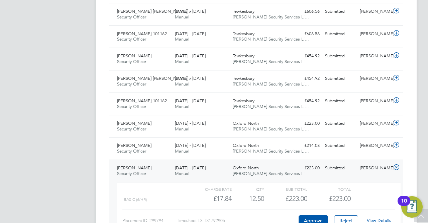
click at [379, 217] on link "View Details" at bounding box center [379, 220] width 24 height 6
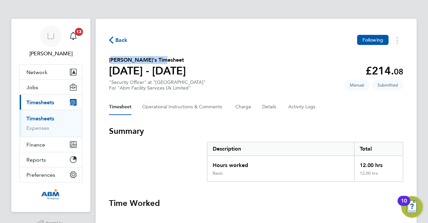
drag, startPoint x: 109, startPoint y: 60, endPoint x: 164, endPoint y: 62, distance: 54.9
copy h2 "Muhammad Ali Akbar"
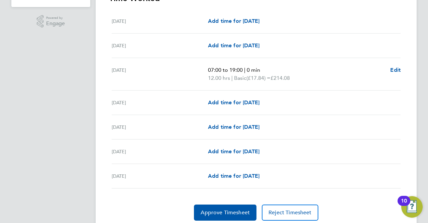
scroll to position [194, 0]
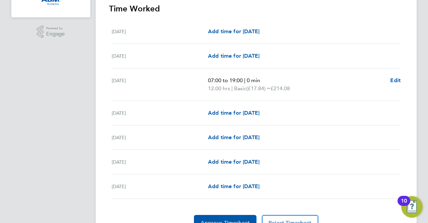
drag, startPoint x: 113, startPoint y: 79, endPoint x: 291, endPoint y: 87, distance: 177.9
click at [296, 86] on div "Mon 30 Jun 07:00 to 19:00 | 0 min 12.00 hrs | Basic (£17.84) = £214.08 Edit" at bounding box center [256, 84] width 289 height 32
click at [397, 79] on span "Edit" at bounding box center [396, 80] width 10 height 6
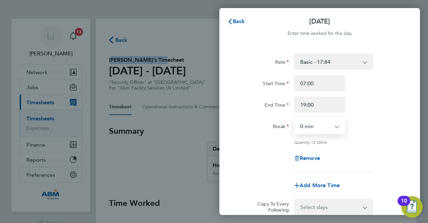
click at [322, 125] on select "0 min 15 min 30 min 45 min 60 min 75 min 90 min" at bounding box center [316, 125] width 42 height 15
select select "30"
click at [295, 118] on select "0 min 15 min 30 min 45 min 60 min 75 min 90 min" at bounding box center [316, 125] width 42 height 15
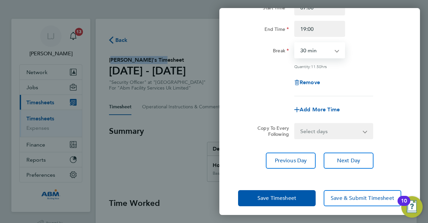
scroll to position [80, 0]
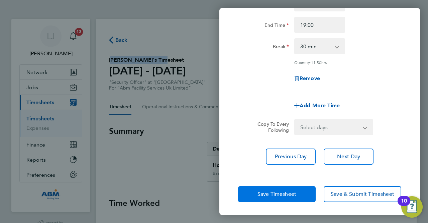
click at [301, 196] on button "Save Timesheet" at bounding box center [277, 194] width 78 height 16
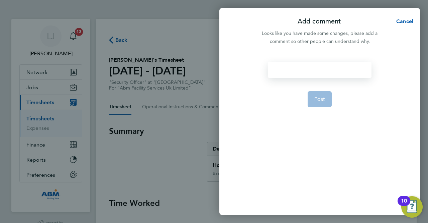
click at [300, 74] on div at bounding box center [319, 70] width 103 height 16
click at [325, 101] on span "Post" at bounding box center [320, 99] width 11 height 7
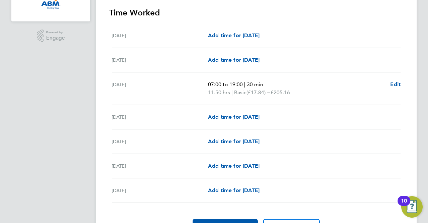
scroll to position [201, 0]
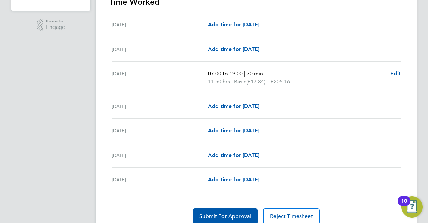
drag, startPoint x: 112, startPoint y: 74, endPoint x: 296, endPoint y: 79, distance: 183.5
click at [296, 79] on div "Mon 30 Jun 07:00 to 19:00 | 30 min 11.50 hrs | Basic (£17.84) = £205.16 Edit" at bounding box center [256, 78] width 289 height 32
copy div "Mon 30 Jun 07:00 to 19:00 | 30 min 11.50 hrs | Basic (£17.84) = £205.16"
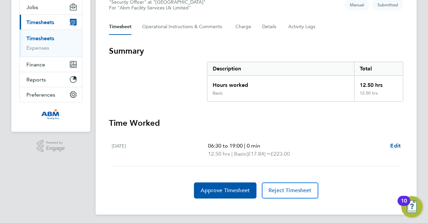
scroll to position [82, 0]
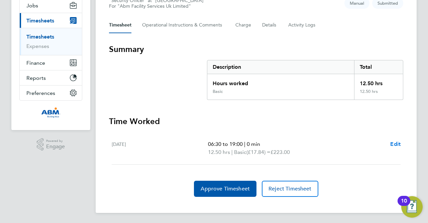
click at [394, 142] on span "Edit" at bounding box center [396, 144] width 10 height 6
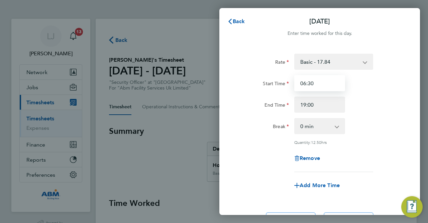
drag, startPoint x: 315, startPoint y: 83, endPoint x: 299, endPoint y: 82, distance: 16.7
click at [299, 82] on input "06:30" at bounding box center [320, 83] width 51 height 16
type input "07:00"
drag, startPoint x: 372, startPoint y: 96, endPoint x: 366, endPoint y: 99, distance: 6.4
click at [370, 96] on div "Start Time 07:00 End Time 19:00" at bounding box center [320, 93] width 169 height 37
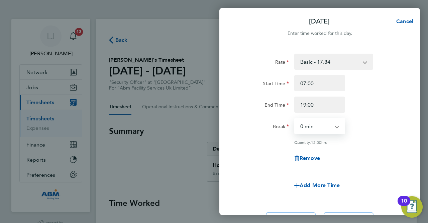
click at [324, 122] on select "0 min 15 min 30 min 45 min 60 min 75 min 90 min" at bounding box center [316, 125] width 42 height 15
select select "30"
click at [295, 118] on select "0 min 15 min 30 min 45 min 60 min 75 min 90 min" at bounding box center [316, 125] width 42 height 15
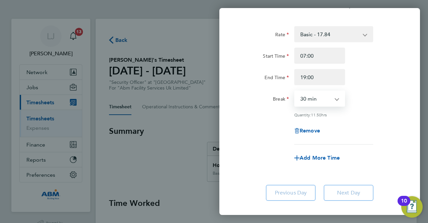
scroll to position [64, 0]
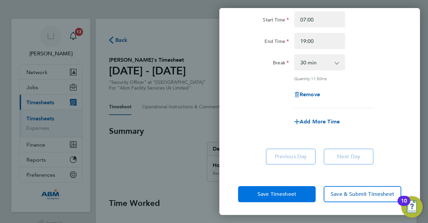
click at [292, 191] on span "Save Timesheet" at bounding box center [277, 193] width 39 height 7
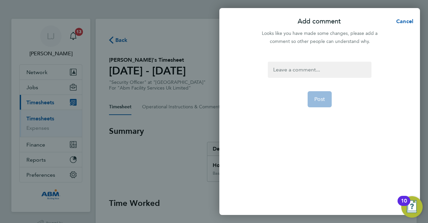
click at [299, 71] on div at bounding box center [319, 70] width 103 height 16
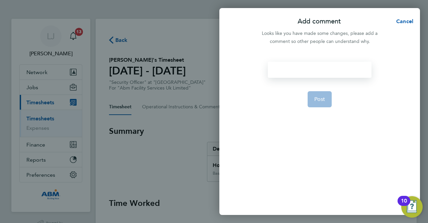
click at [295, 72] on div at bounding box center [319, 70] width 103 height 16
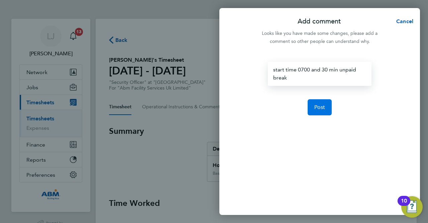
click at [320, 105] on span "Post" at bounding box center [320, 107] width 11 height 7
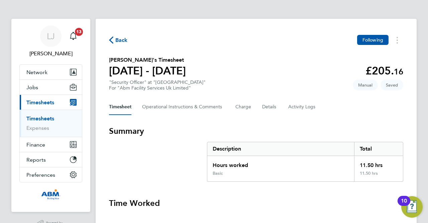
click at [109, 61] on div "Back Following Muhammad Ali Akbar's Timesheet 21 - 27 Jun 2025 £205. 16 "Securi…" at bounding box center [256, 156] width 321 height 275
drag, startPoint x: 110, startPoint y: 59, endPoint x: 156, endPoint y: 58, distance: 46.5
click at [156, 58] on h2 "[PERSON_NAME]'s Timesheet" at bounding box center [147, 60] width 77 height 8
click at [238, 72] on section "Muhammad Ali Akbar's Timesheet 21 - 27 Jun 2025 £205. 16 "Security Officer" at …" at bounding box center [256, 73] width 295 height 35
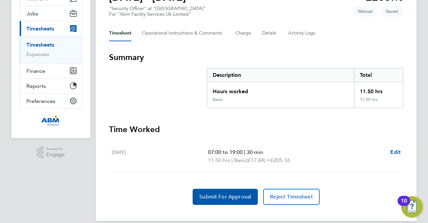
scroll to position [82, 0]
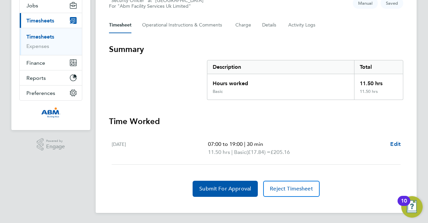
drag, startPoint x: 112, startPoint y: 142, endPoint x: 297, endPoint y: 152, distance: 185.3
click at [297, 152] on div "Fri 27 Jun 07:00 to 19:00 | 30 min 11.50 hrs | Basic (£17.84) = £205.16 Edit" at bounding box center [256, 148] width 289 height 32
copy div "Fri 27 Jun 07:00 to 19:00 | 30 min 11.50 hrs | Basic (£17.84) = £205.16"
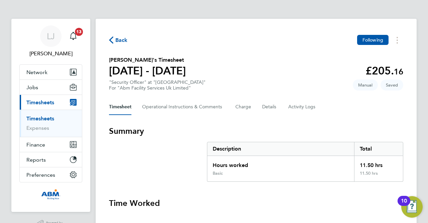
click at [122, 40] on span "Back" at bounding box center [121, 40] width 12 height 8
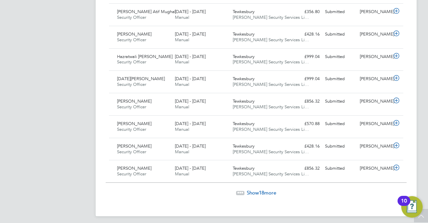
click at [252, 189] on span "Show 18 more" at bounding box center [261, 192] width 29 height 6
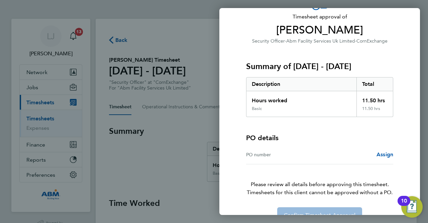
scroll to position [59, 0]
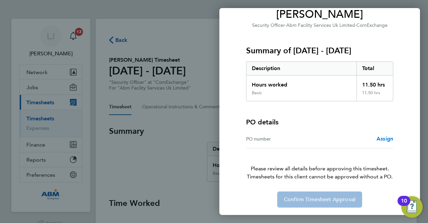
click at [382, 138] on span "Assign" at bounding box center [385, 138] width 17 height 6
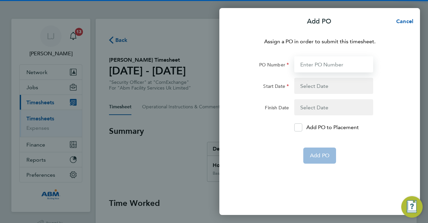
click at [318, 64] on input "PO Number" at bounding box center [334, 64] width 79 height 16
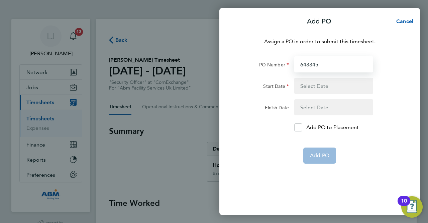
type input "643345"
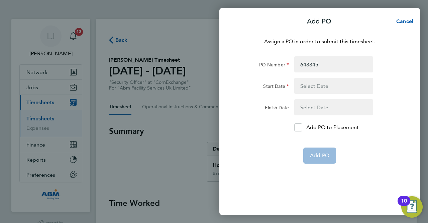
click at [319, 83] on button "button" at bounding box center [334, 86] width 79 height 16
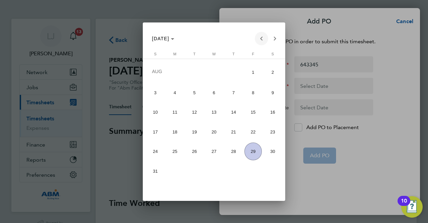
click at [261, 39] on span "Previous month" at bounding box center [261, 38] width 13 height 13
click at [275, 87] on span "7" at bounding box center [273, 91] width 18 height 18
type input "07 Jun 25"
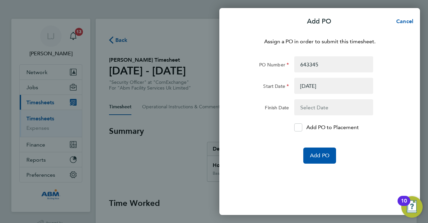
click at [323, 105] on button "button" at bounding box center [334, 107] width 79 height 16
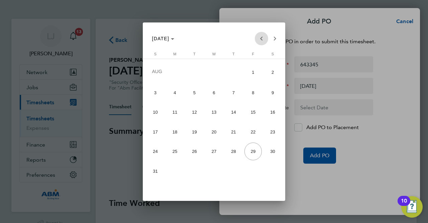
click at [260, 37] on span "Previous month" at bounding box center [261, 38] width 13 height 13
click at [253, 110] on span "13" at bounding box center [254, 110] width 18 height 18
type input "13 Jun 25"
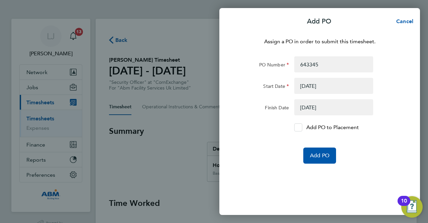
click at [298, 129] on icon at bounding box center [298, 127] width 5 height 4
click at [301, 127] on input "Add PO to Placement" at bounding box center [301, 127] width 0 height 0
click at [317, 155] on span "Add PO" at bounding box center [319, 155] width 19 height 7
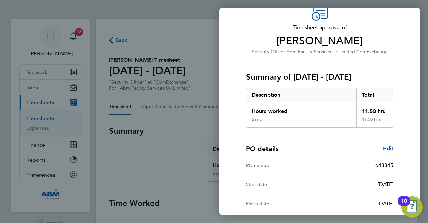
scroll to position [97, 0]
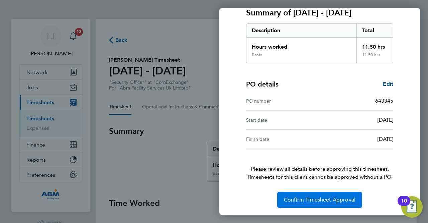
click at [340, 197] on span "Confirm Timesheet Approval" at bounding box center [320, 199] width 72 height 7
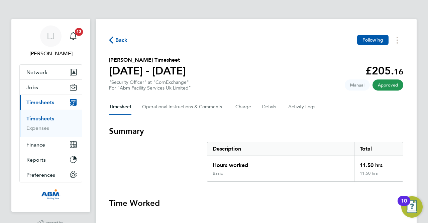
click at [125, 39] on span "Back" at bounding box center [121, 40] width 12 height 8
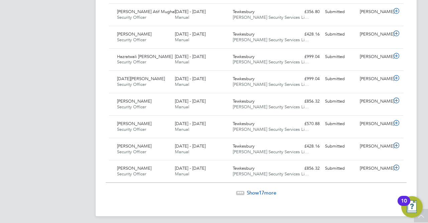
click at [253, 189] on span "Show 17 more" at bounding box center [261, 192] width 29 height 6
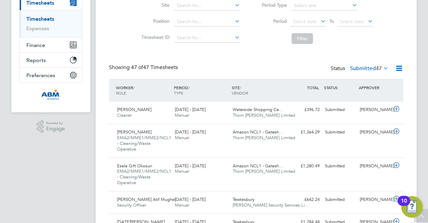
click at [398, 67] on icon at bounding box center [399, 68] width 8 height 8
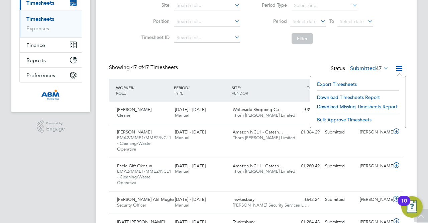
click at [380, 40] on li "Filter" at bounding box center [315, 38] width 133 height 17
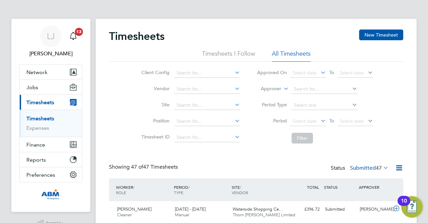
click at [43, 116] on link "Timesheets" at bounding box center [40, 118] width 28 height 6
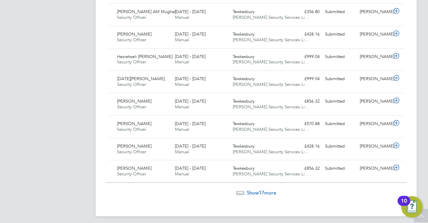
click at [259, 189] on span "17" at bounding box center [261, 192] width 5 height 6
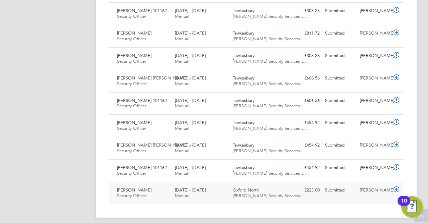
click at [275, 184] on div "Oxford North Wills Security Services Li…" at bounding box center [259, 192] width 58 height 17
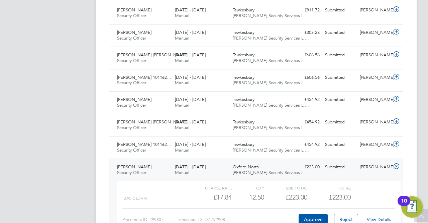
scroll to position [1103, 0]
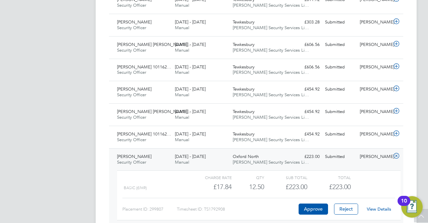
click at [381, 203] on div "View Details" at bounding box center [379, 208] width 33 height 11
click at [379, 206] on link "View Details" at bounding box center [379, 209] width 24 height 6
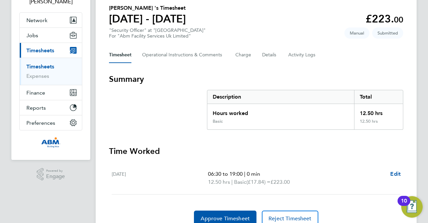
scroll to position [82, 0]
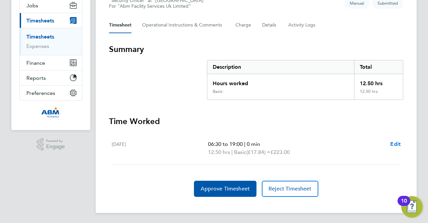
click at [393, 143] on span "Edit" at bounding box center [396, 144] width 10 height 6
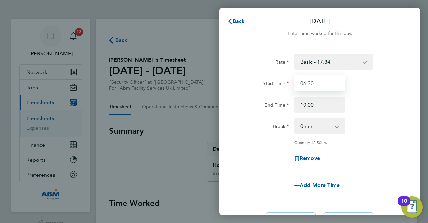
drag, startPoint x: 315, startPoint y: 83, endPoint x: 299, endPoint y: 82, distance: 16.5
click at [299, 82] on input "06:30" at bounding box center [320, 83] width 51 height 16
type input "07:00"
click at [305, 125] on select "0 min 15 min 30 min 45 min 60 min 75 min 90 min" at bounding box center [316, 125] width 42 height 15
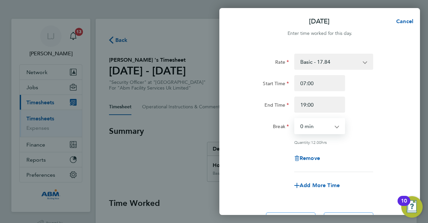
select select "30"
click at [295, 118] on select "0 min 15 min 30 min 45 min 60 min 75 min 90 min" at bounding box center [316, 125] width 42 height 15
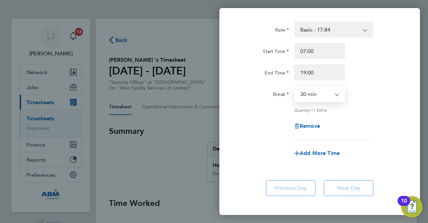
scroll to position [64, 0]
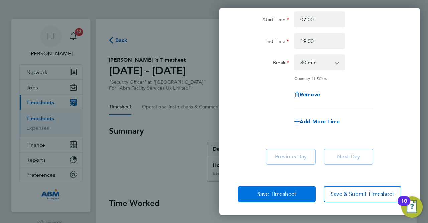
click at [300, 192] on button "Save Timesheet" at bounding box center [277, 194] width 78 height 16
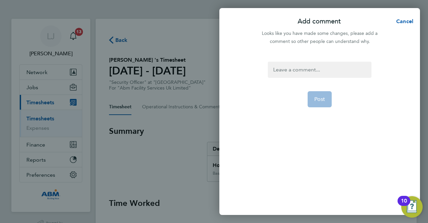
click at [309, 71] on div at bounding box center [319, 70] width 103 height 16
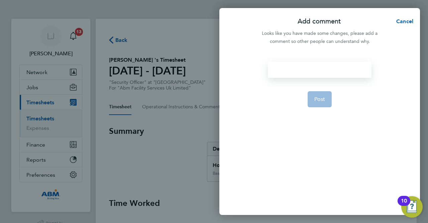
click at [309, 70] on div at bounding box center [319, 70] width 103 height 16
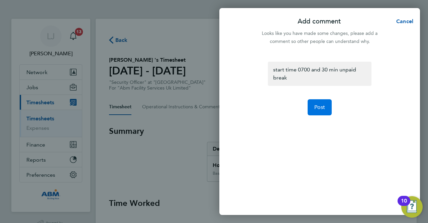
click at [319, 106] on span "Post" at bounding box center [320, 107] width 11 height 7
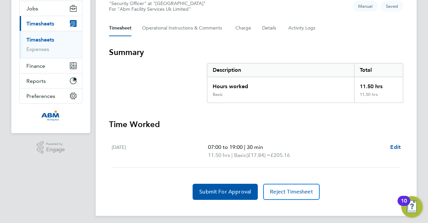
scroll to position [82, 0]
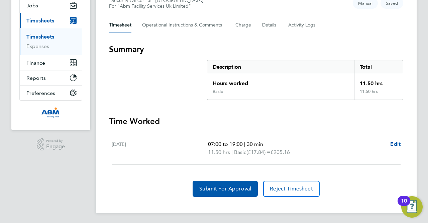
drag, startPoint x: 112, startPoint y: 143, endPoint x: 304, endPoint y: 149, distance: 191.9
click at [304, 149] on div "[DATE] 07:00 to 19:00 | 30 min 11.50 hrs | Basic (£17.84) = £205.16 Edit" at bounding box center [256, 148] width 289 height 32
copy div "[DATE] 07:00 to 19:00 | 30 min 11.50 hrs | Basic (£17.84) = £205.16"
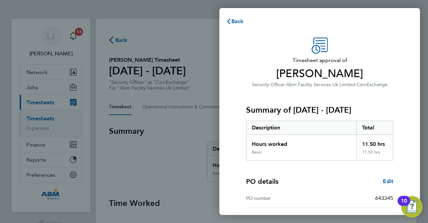
scroll to position [97, 0]
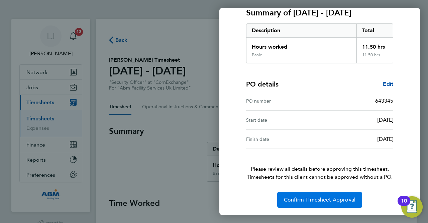
click at [324, 198] on span "Confirm Timesheet Approval" at bounding box center [320, 199] width 72 height 7
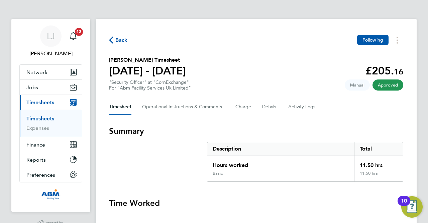
click at [122, 40] on span "Back" at bounding box center [121, 40] width 12 height 8
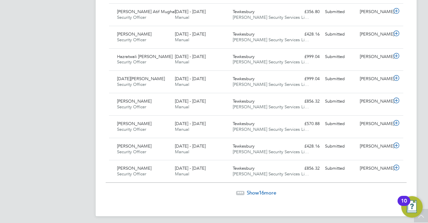
click at [257, 189] on span "Show 16 more" at bounding box center [261, 192] width 29 height 6
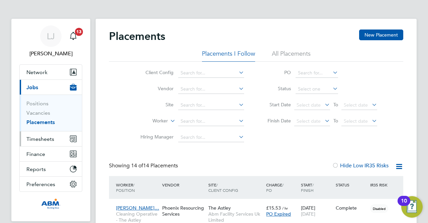
click at [40, 136] on span "Timesheets" at bounding box center [40, 139] width 28 height 6
click at [72, 138] on icon "Main navigation" at bounding box center [73, 138] width 7 height 7
click at [44, 139] on span "Timesheets" at bounding box center [40, 139] width 28 height 6
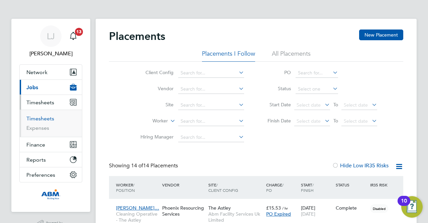
click at [44, 118] on link "Timesheets" at bounding box center [40, 118] width 28 height 6
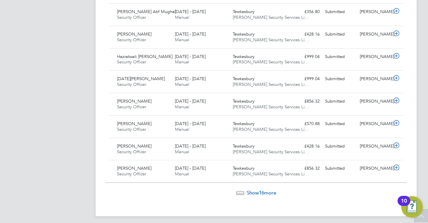
click at [261, 189] on span "16" at bounding box center [261, 192] width 5 height 6
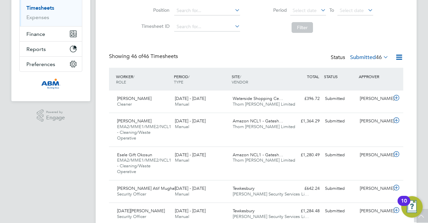
click at [382, 58] on icon at bounding box center [382, 56] width 0 height 9
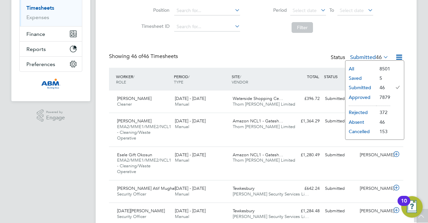
click at [359, 76] on li "Saved" at bounding box center [361, 77] width 31 height 9
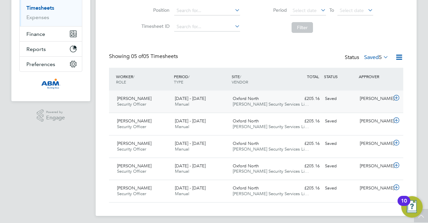
click at [246, 100] on span "Oxford North" at bounding box center [246, 98] width 26 height 6
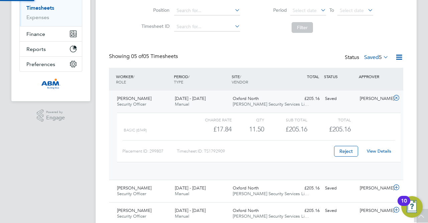
scroll to position [11, 65]
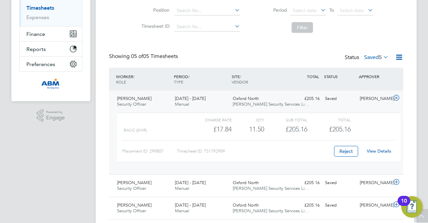
click at [379, 150] on link "View Details" at bounding box center [379, 151] width 24 height 6
click at [381, 150] on link "View Details" at bounding box center [379, 151] width 24 height 6
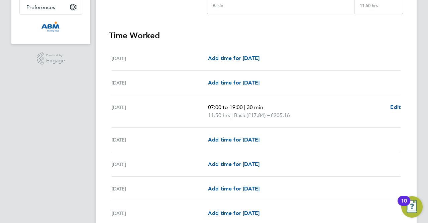
scroll to position [228, 0]
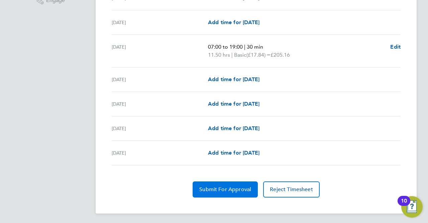
click at [236, 189] on span "Submit For Approval" at bounding box center [225, 189] width 52 height 7
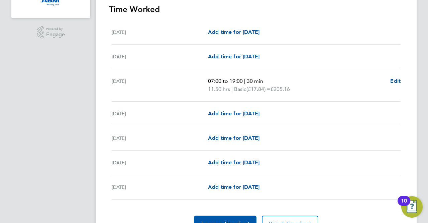
scroll to position [194, 0]
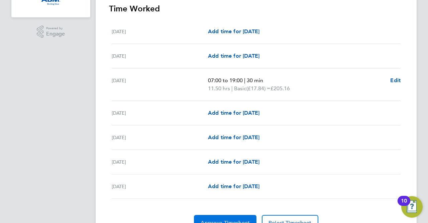
click at [226, 217] on button "Approve Timesheet" at bounding box center [225, 223] width 63 height 16
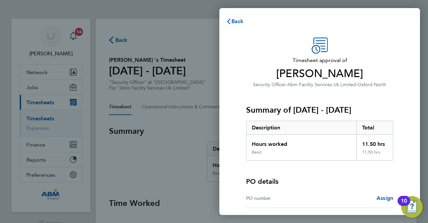
scroll to position [59, 0]
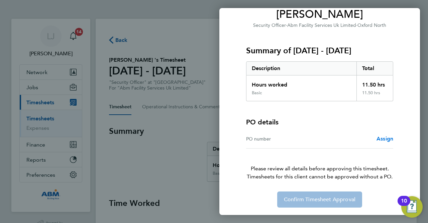
click at [379, 137] on span "Assign" at bounding box center [385, 138] width 17 height 6
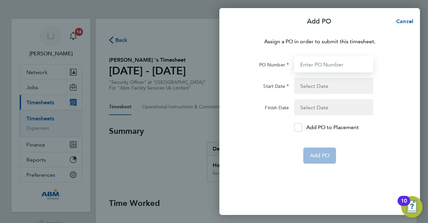
click at [315, 64] on input "PO Number" at bounding box center [334, 64] width 79 height 16
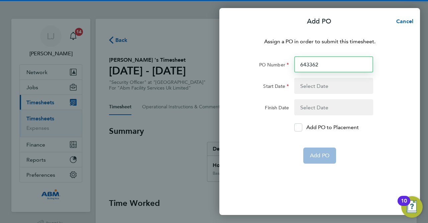
type input "643362"
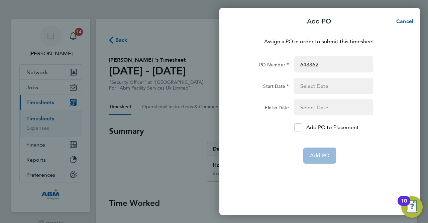
click at [323, 88] on button "button" at bounding box center [334, 86] width 79 height 16
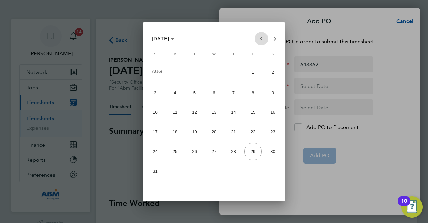
click at [261, 37] on span "Previous month" at bounding box center [261, 38] width 13 height 13
click at [271, 151] on span "28" at bounding box center [273, 150] width 18 height 18
type input "28 Jun 25"
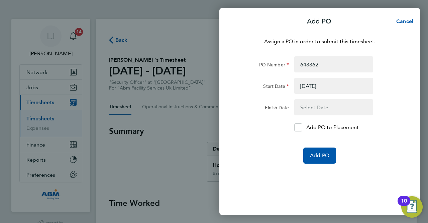
click at [317, 108] on button "button" at bounding box center [334, 107] width 79 height 16
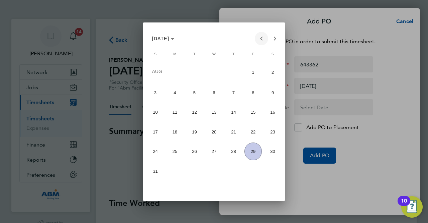
click at [261, 38] on span "Previous month" at bounding box center [261, 38] width 13 height 13
click at [251, 90] on span "4" at bounding box center [254, 91] width 18 height 18
type input "04 Jul 25"
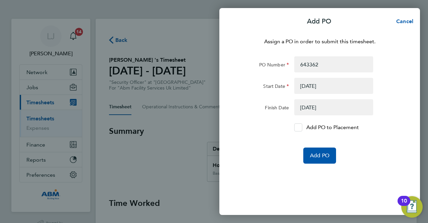
click at [299, 128] on icon at bounding box center [298, 127] width 5 height 4
click at [301, 127] on input "Add PO to Placement" at bounding box center [301, 127] width 0 height 0
click at [317, 154] on span "Add PO" at bounding box center [319, 155] width 19 height 7
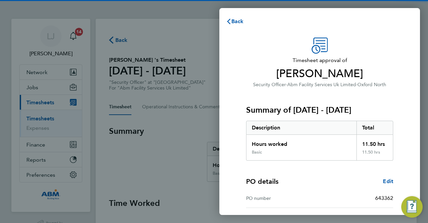
scroll to position [97, 0]
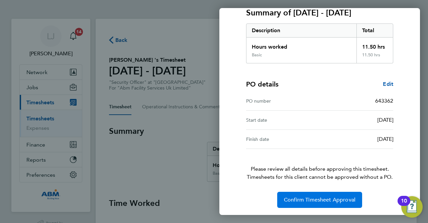
click at [324, 197] on span "Confirm Timesheet Approval" at bounding box center [320, 199] width 72 height 7
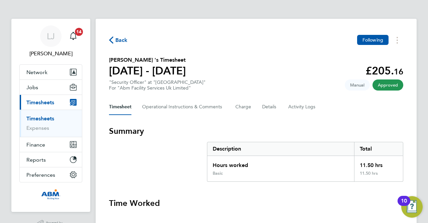
click at [120, 38] on span "Back" at bounding box center [121, 40] width 12 height 8
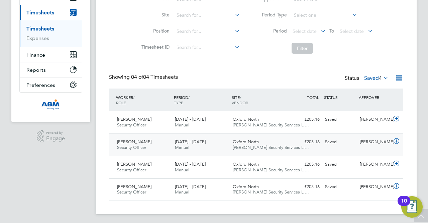
scroll to position [91, 0]
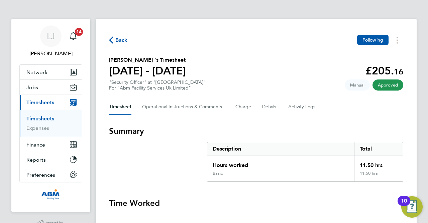
click at [120, 42] on span "Back" at bounding box center [121, 40] width 12 height 8
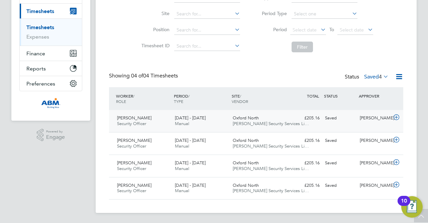
click at [219, 121] on div "21 - 27 Jun 2025 Manual" at bounding box center [201, 120] width 58 height 17
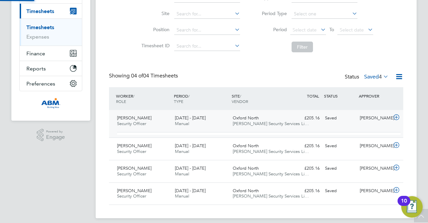
scroll to position [11, 65]
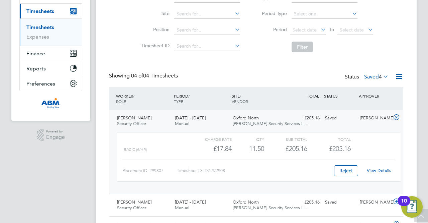
click at [379, 169] on link "View Details" at bounding box center [379, 170] width 24 height 6
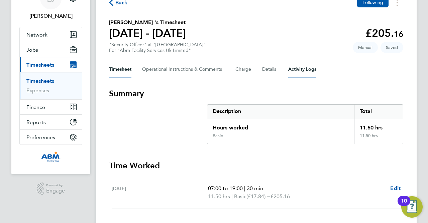
scroll to position [82, 0]
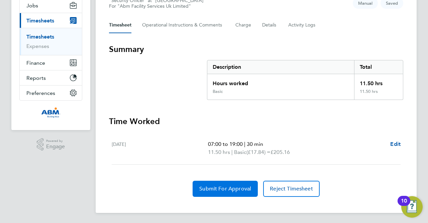
click at [233, 186] on span "Submit For Approval" at bounding box center [225, 188] width 52 height 7
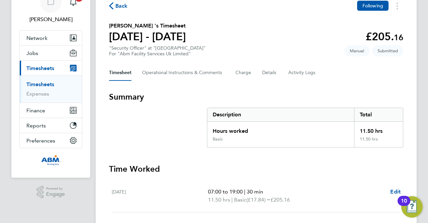
scroll to position [0, 0]
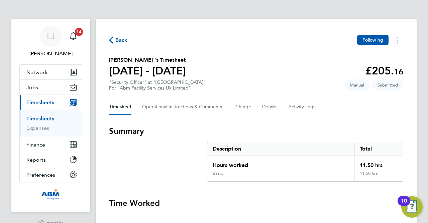
click at [122, 39] on span "Back" at bounding box center [121, 40] width 12 height 8
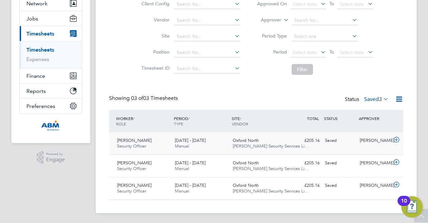
click at [251, 144] on span "[PERSON_NAME] Security Services Li…" at bounding box center [271, 146] width 76 height 6
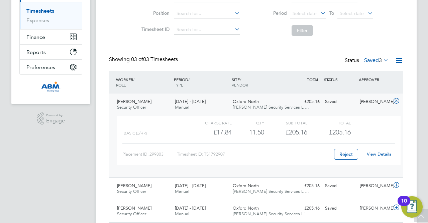
scroll to position [130, 0]
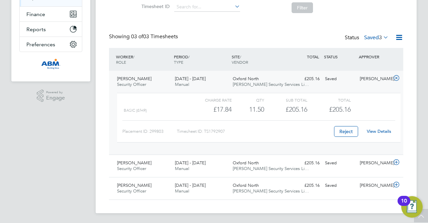
click at [388, 131] on link "View Details" at bounding box center [379, 131] width 24 height 6
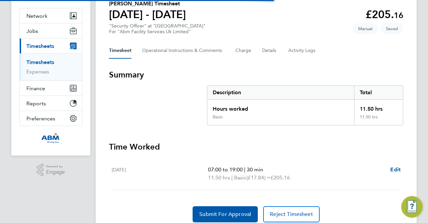
scroll to position [82, 0]
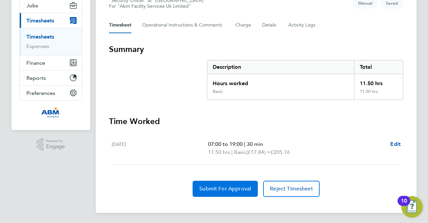
click at [243, 183] on button "Submit For Approval" at bounding box center [225, 188] width 65 height 16
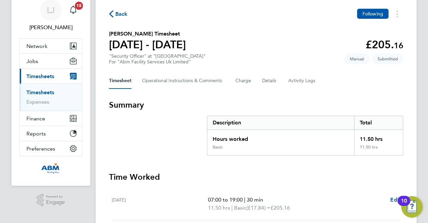
scroll to position [0, 0]
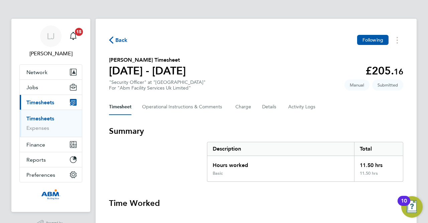
click at [118, 37] on span "Back" at bounding box center [121, 40] width 12 height 8
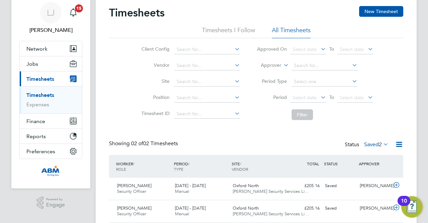
scroll to position [47, 0]
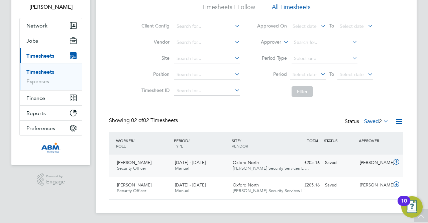
click at [256, 164] on span "Oxford North" at bounding box center [246, 162] width 26 height 6
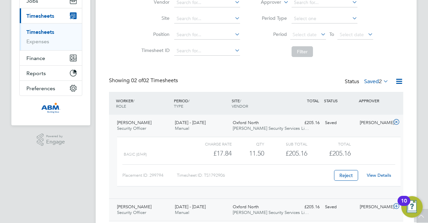
scroll to position [108, 0]
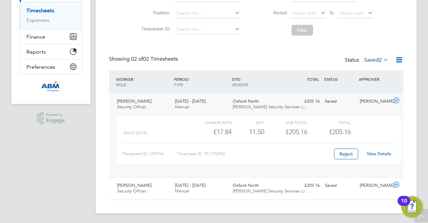
click at [386, 151] on link "View Details" at bounding box center [379, 154] width 24 height 6
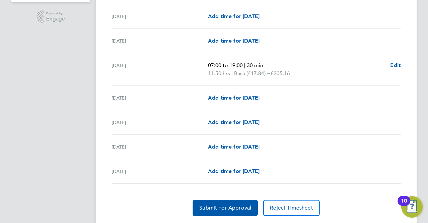
scroll to position [228, 0]
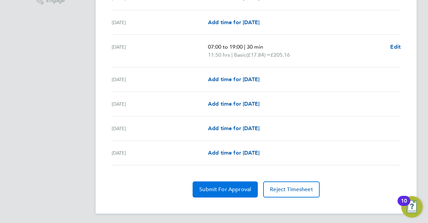
click at [236, 188] on span "Submit For Approval" at bounding box center [225, 189] width 52 height 7
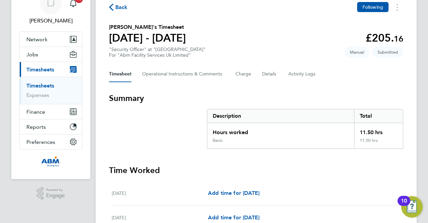
scroll to position [0, 0]
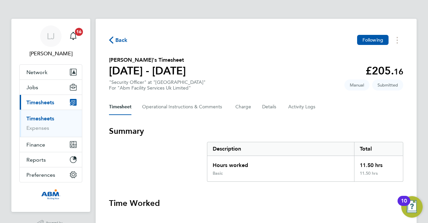
click at [110, 40] on icon "button" at bounding box center [111, 39] width 4 height 7
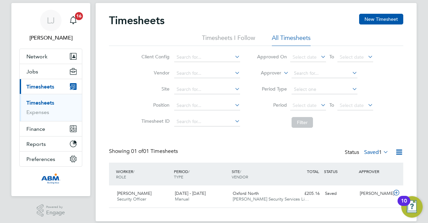
scroll to position [24, 0]
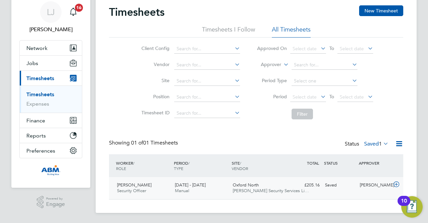
click at [248, 187] on span "Oxford North" at bounding box center [246, 185] width 26 height 6
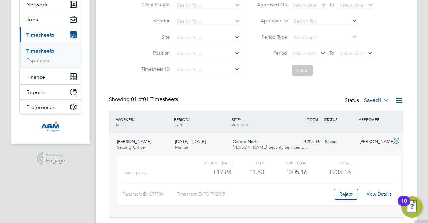
scroll to position [86, 0]
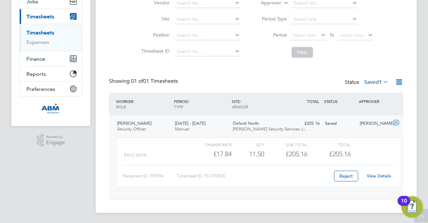
click at [388, 175] on link "View Details" at bounding box center [379, 176] width 24 height 6
click at [34, 32] on link "Timesheets" at bounding box center [40, 32] width 28 height 6
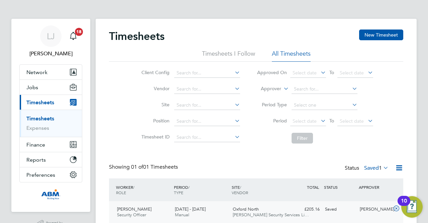
click at [43, 98] on button "Current page: Timesheets" at bounding box center [51, 102] width 62 height 15
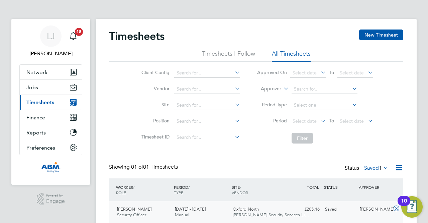
click at [43, 98] on button "Current page: Timesheets" at bounding box center [51, 102] width 62 height 15
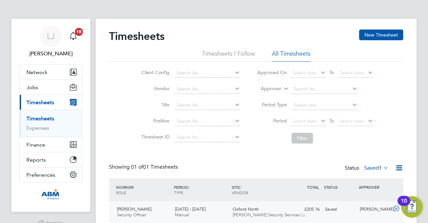
click at [39, 117] on link "Timesheets" at bounding box center [40, 118] width 28 height 6
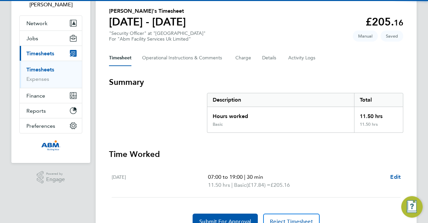
scroll to position [82, 0]
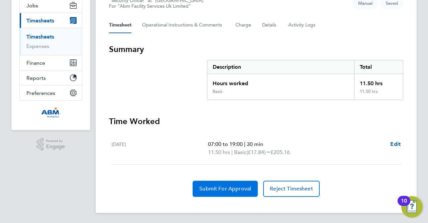
click at [234, 186] on span "Submit For Approval" at bounding box center [225, 188] width 52 height 7
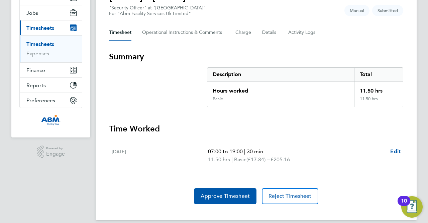
scroll to position [0, 0]
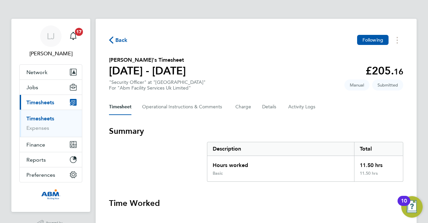
click at [117, 38] on span "Back" at bounding box center [121, 40] width 12 height 8
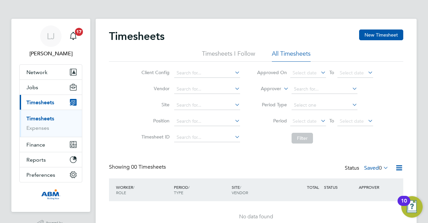
click at [322, 32] on div "Timesheets New Timesheet" at bounding box center [256, 39] width 295 height 20
click at [226, 22] on div "Timesheets New Timesheet Timesheets I Follow All Timesheets Client Config Vendo…" at bounding box center [256, 132] width 321 height 227
click at [124, 4] on app-barbie "Timesheets New Timesheet Timesheets I Follow All Timesheets Client Config Vendo…" at bounding box center [256, 123] width 321 height 246
click at [373, 168] on label "Saved 0" at bounding box center [376, 167] width 24 height 7
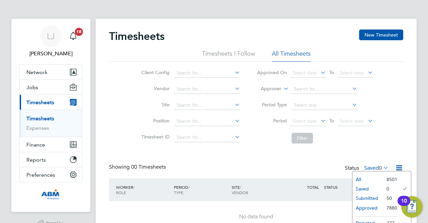
click at [369, 198] on li "Submitted" at bounding box center [368, 197] width 31 height 9
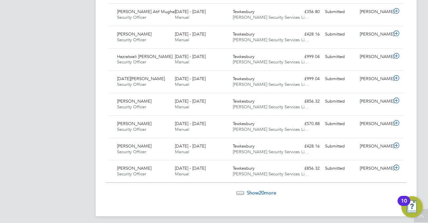
click at [259, 189] on span "20" at bounding box center [261, 192] width 5 height 6
